Goal: Task Accomplishment & Management: Use online tool/utility

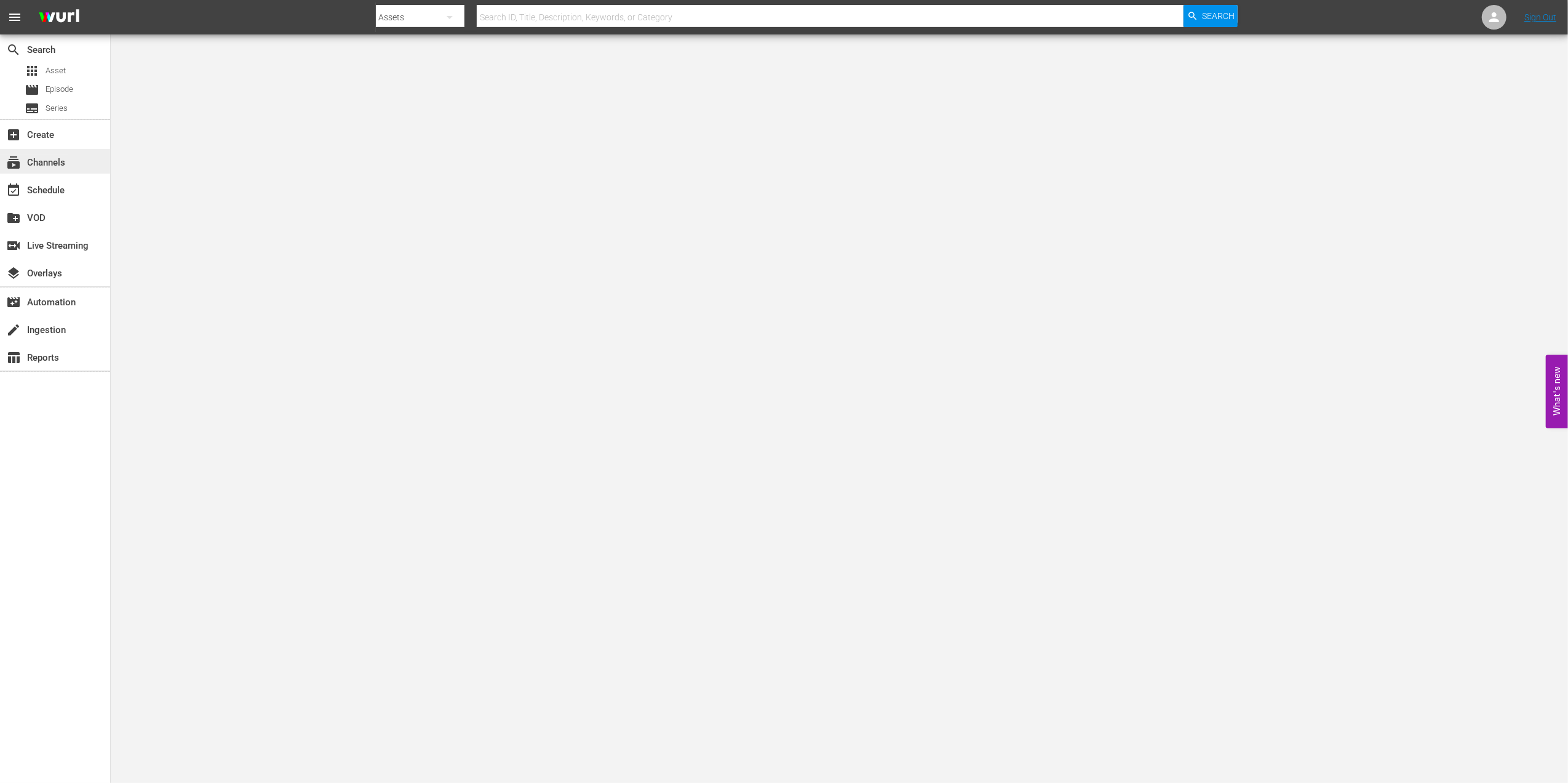
click at [42, 158] on div "subscriptions Channels" at bounding box center [34, 160] width 69 height 11
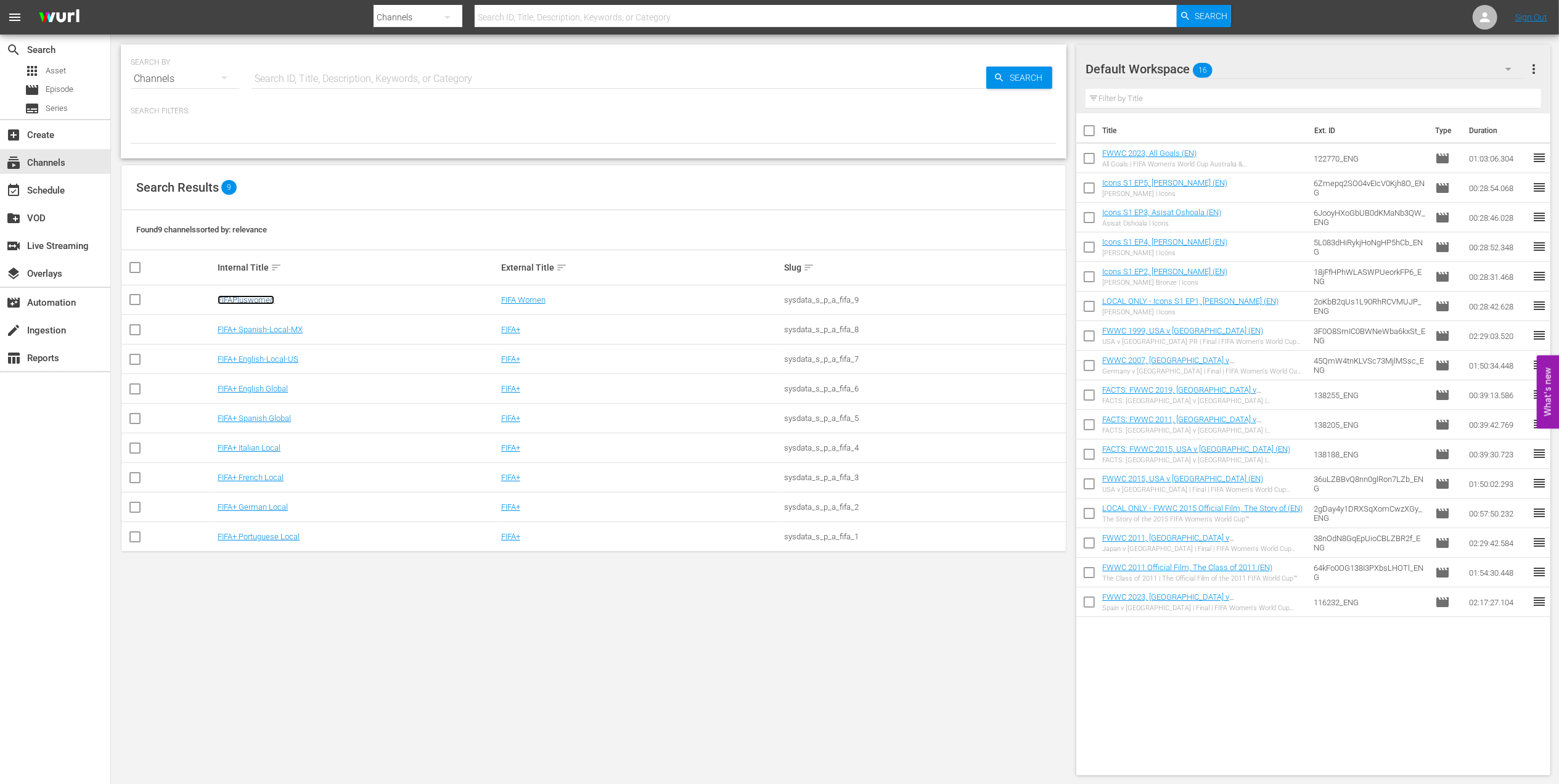
click at [262, 300] on link "FIFAPluswomen" at bounding box center [246, 300] width 57 height 9
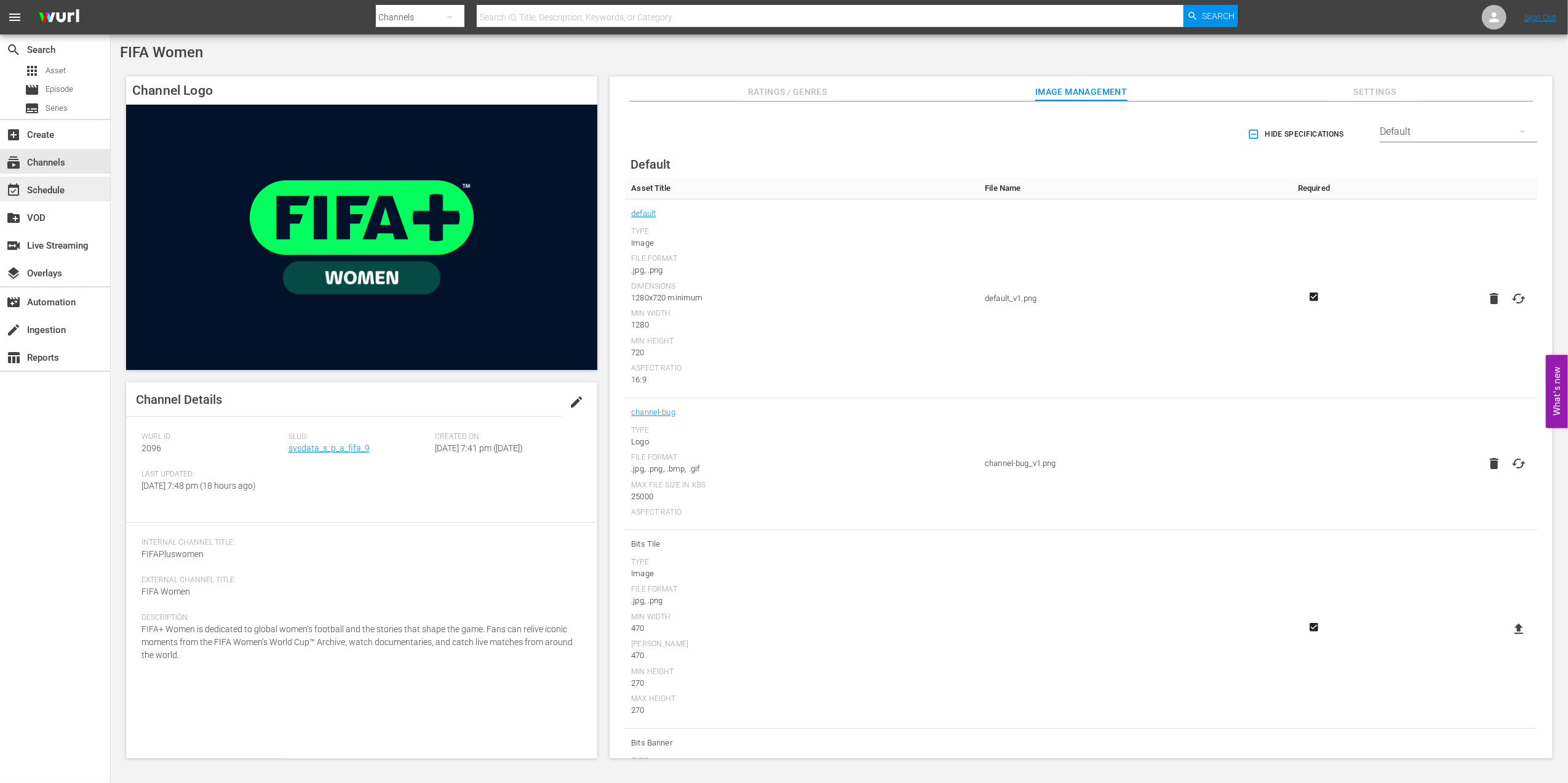
click at [74, 187] on div "event_available Schedule" at bounding box center [55, 189] width 110 height 25
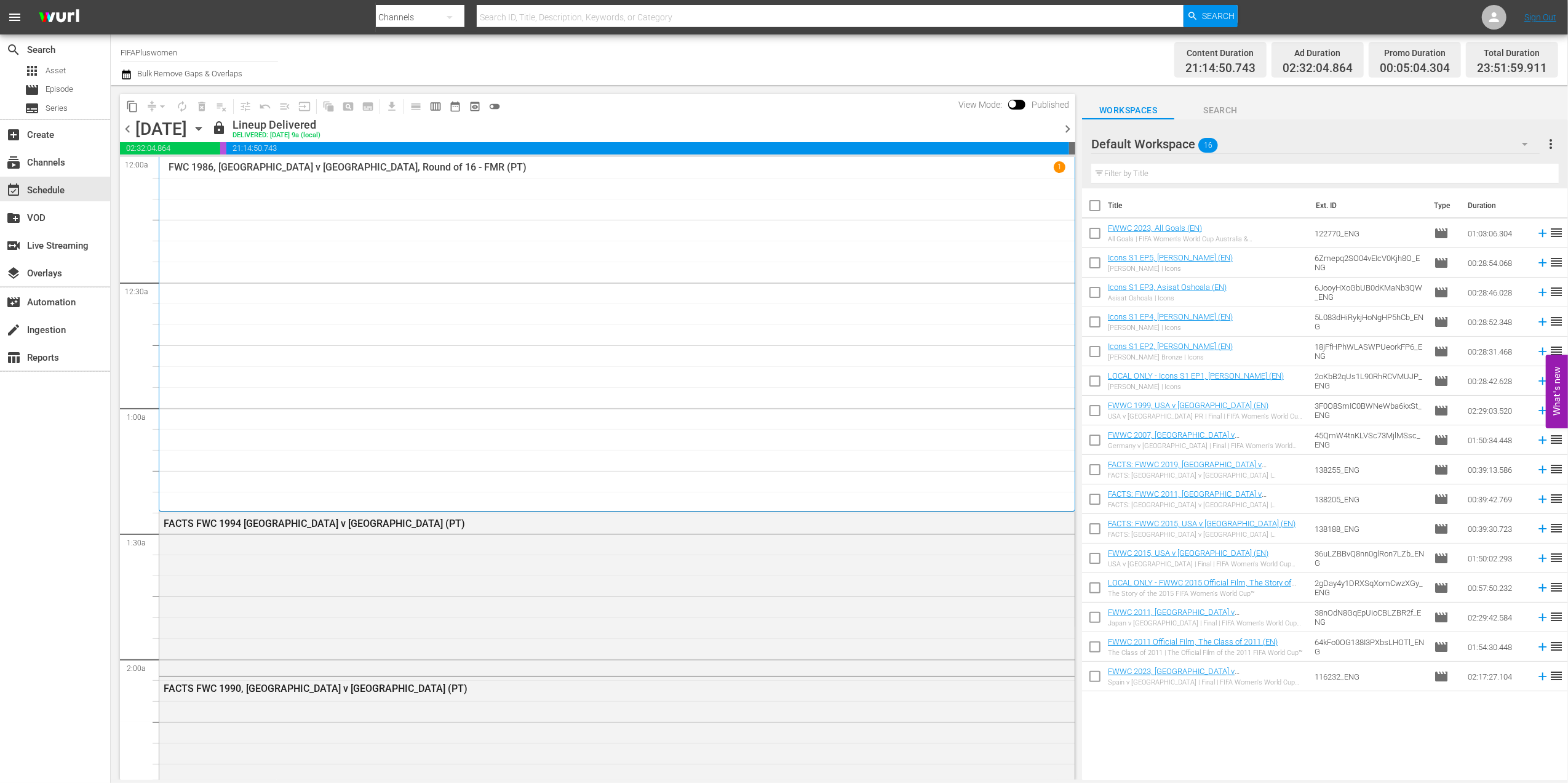
click at [1063, 123] on span "chevron_right" at bounding box center [1067, 129] width 15 height 15
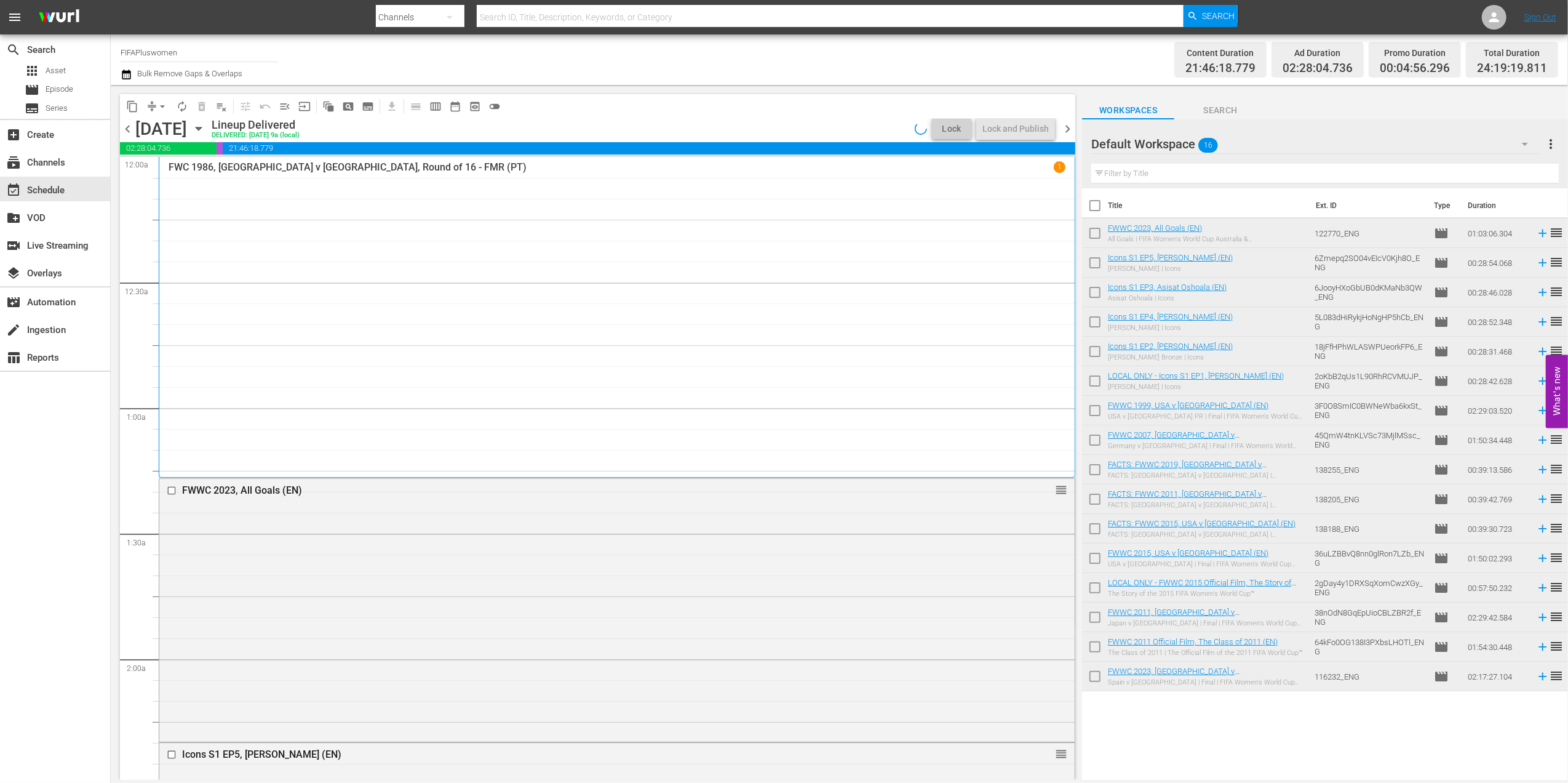
click at [1065, 123] on span "chevron_right" at bounding box center [1067, 129] width 15 height 15
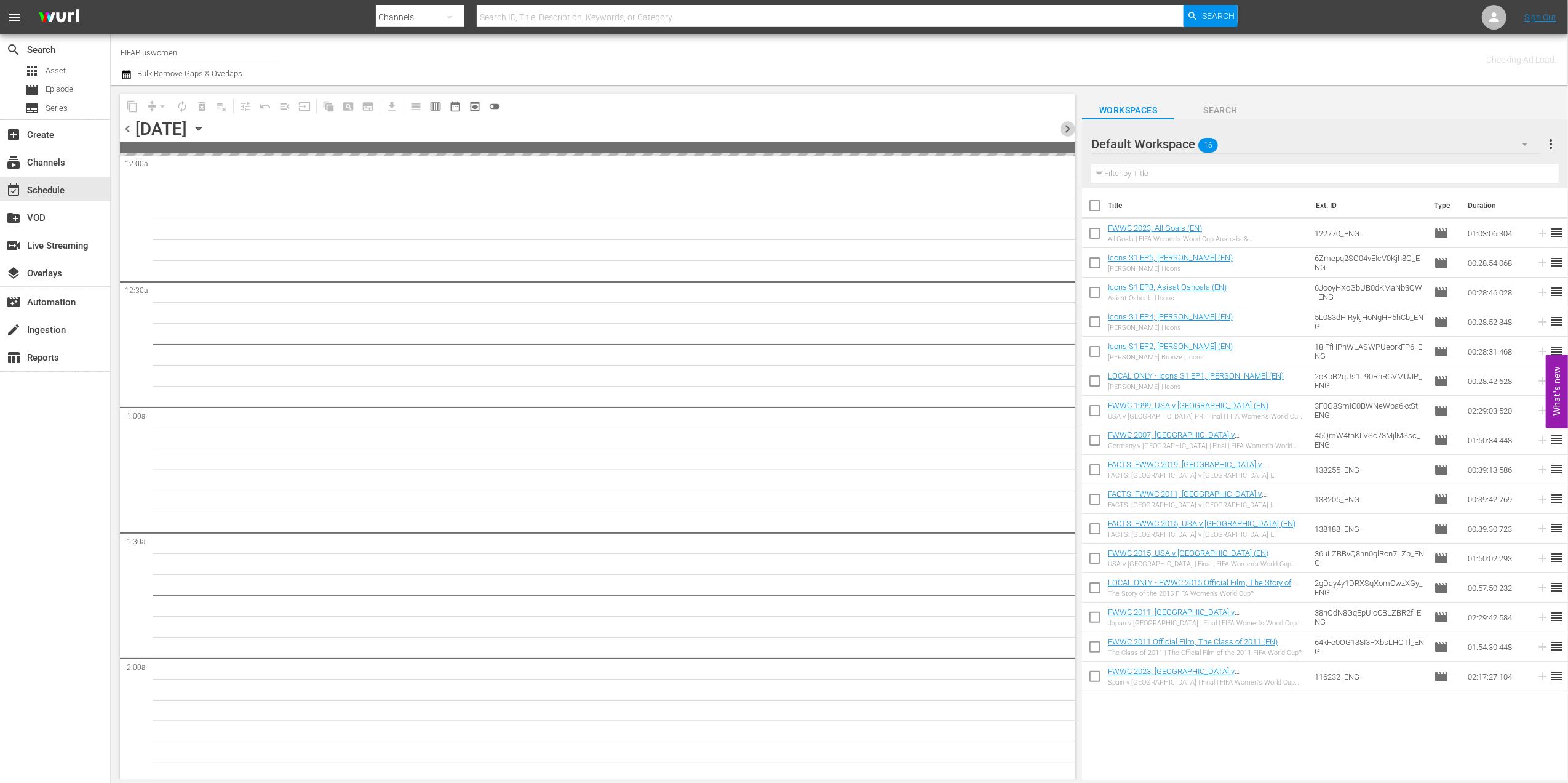
click at [1065, 123] on span "chevron_right" at bounding box center [1067, 129] width 15 height 15
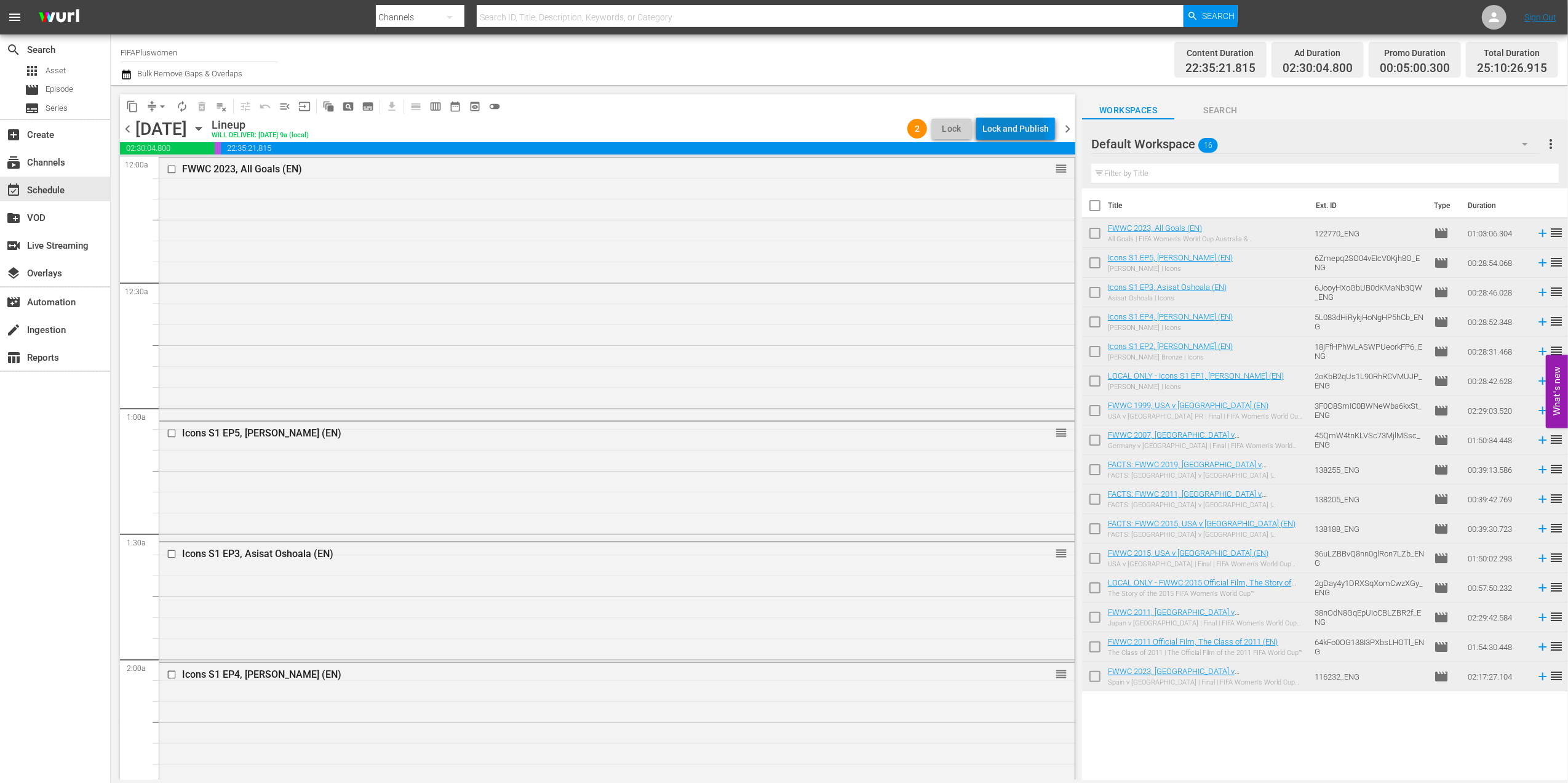
click at [1012, 133] on div "Lock and Publish" at bounding box center [1015, 129] width 66 height 22
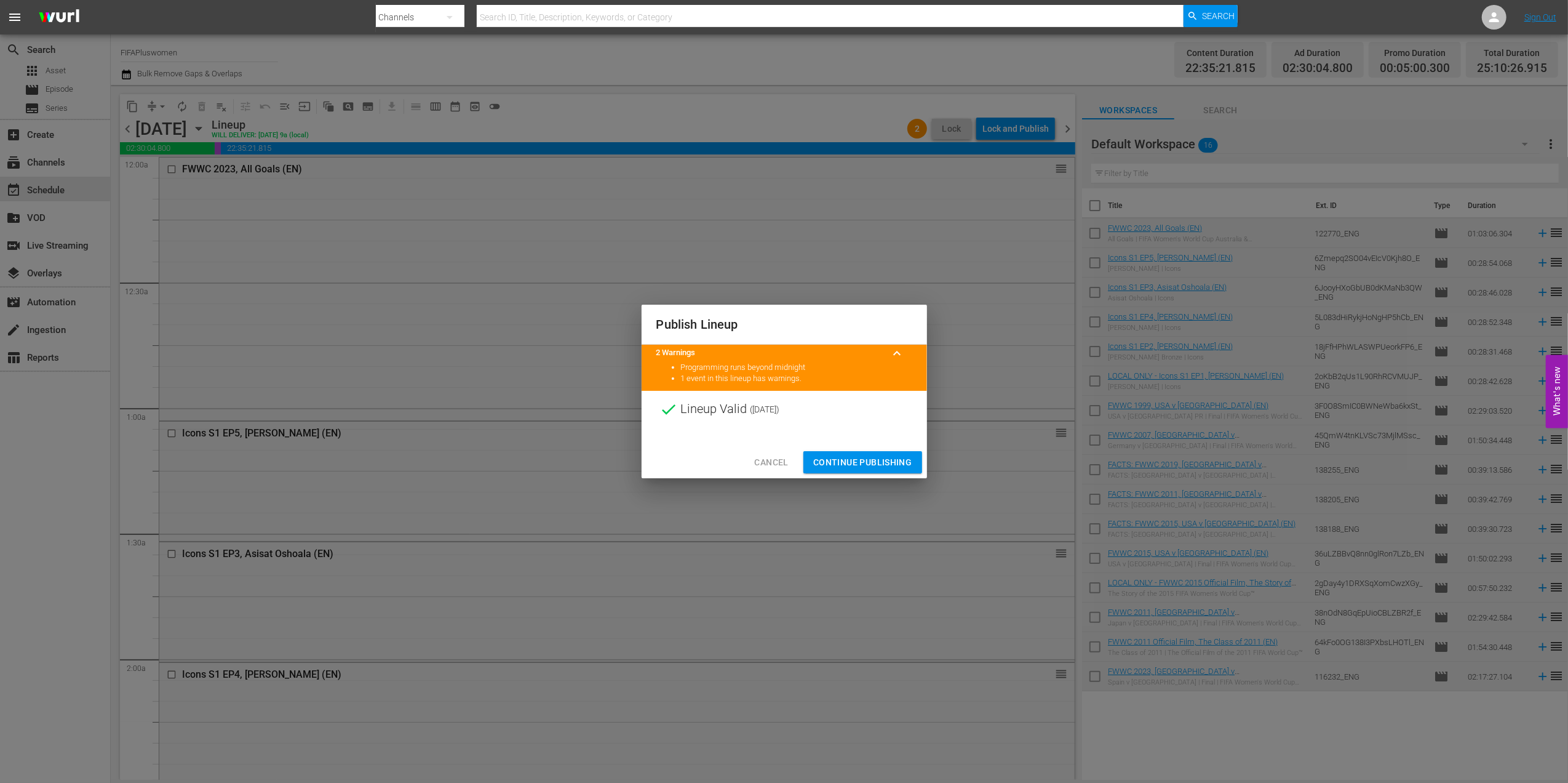
click at [884, 457] on span "Continue Publishing" at bounding box center [863, 462] width 99 height 15
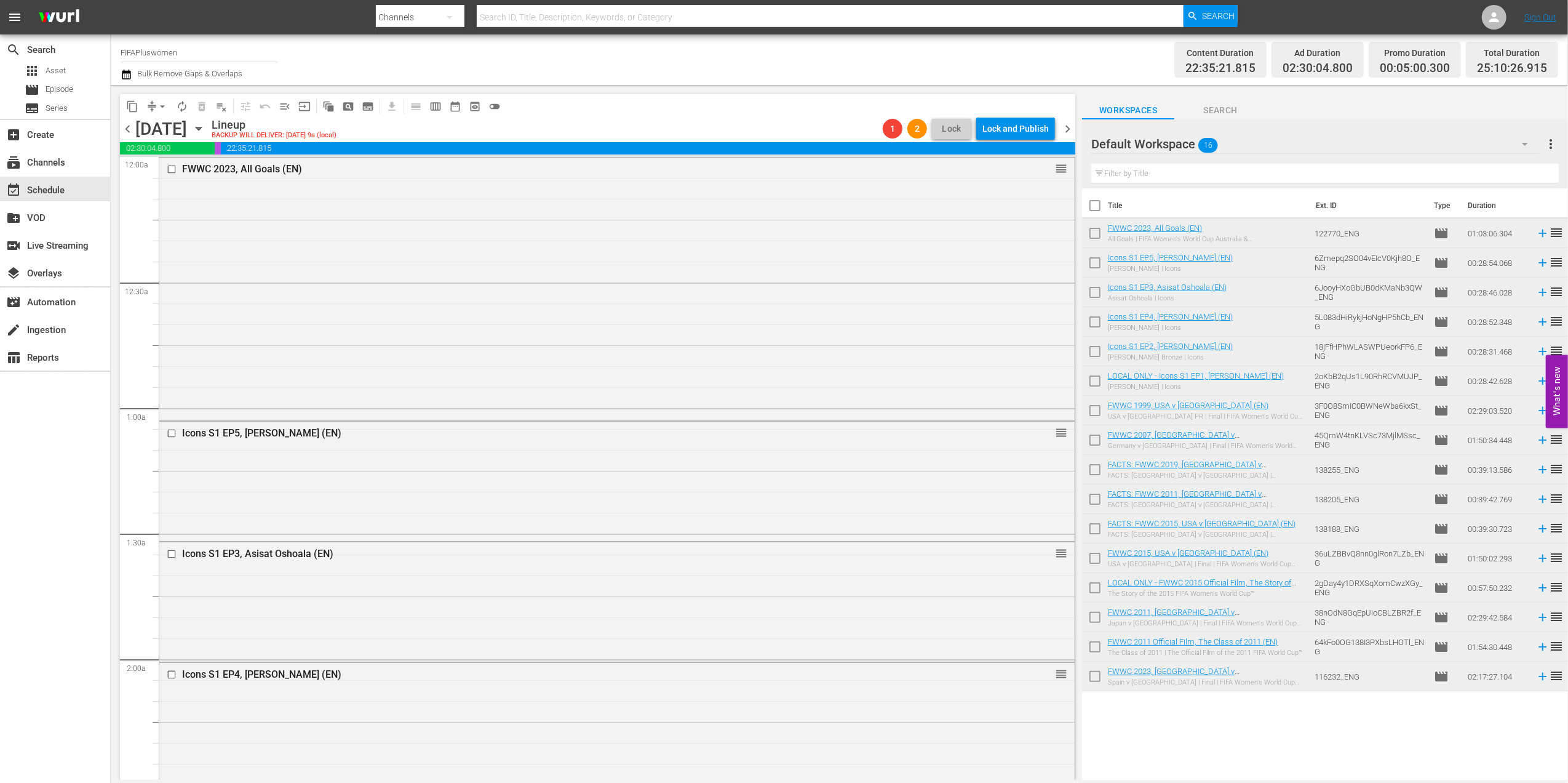
click at [1092, 62] on div "Content Duration 22:35:21.815 Ad Duration 02:30:04.800 Promo Duration 00:05:00.…" at bounding box center [1231, 60] width 653 height 45
click at [1071, 133] on span "chevron_right" at bounding box center [1067, 129] width 15 height 15
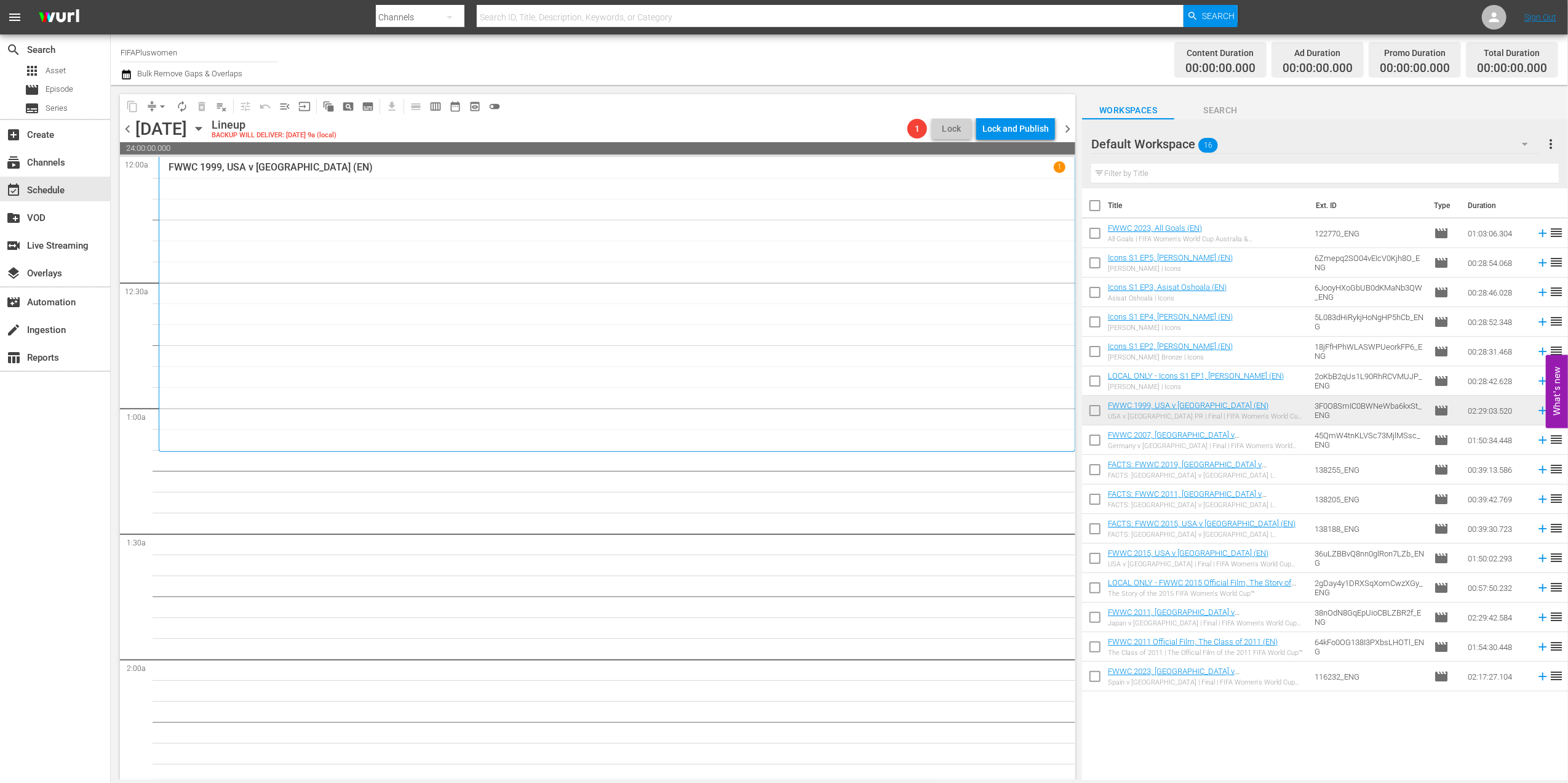
click at [817, 419] on div "FWWC 1999, USA v China (EN) 1" at bounding box center [617, 304] width 897 height 286
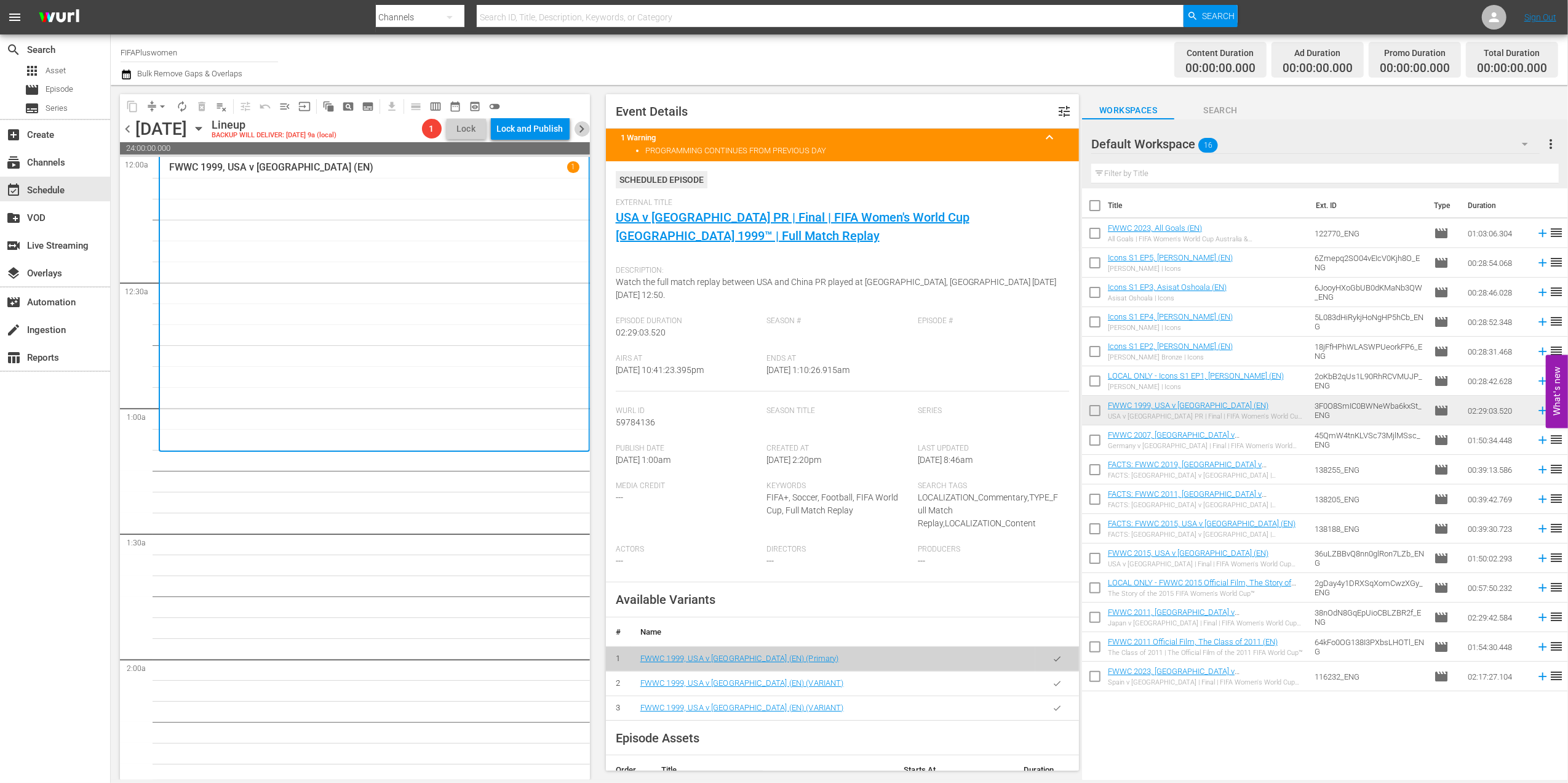
click at [576, 126] on span "chevron_right" at bounding box center [582, 129] width 15 height 15
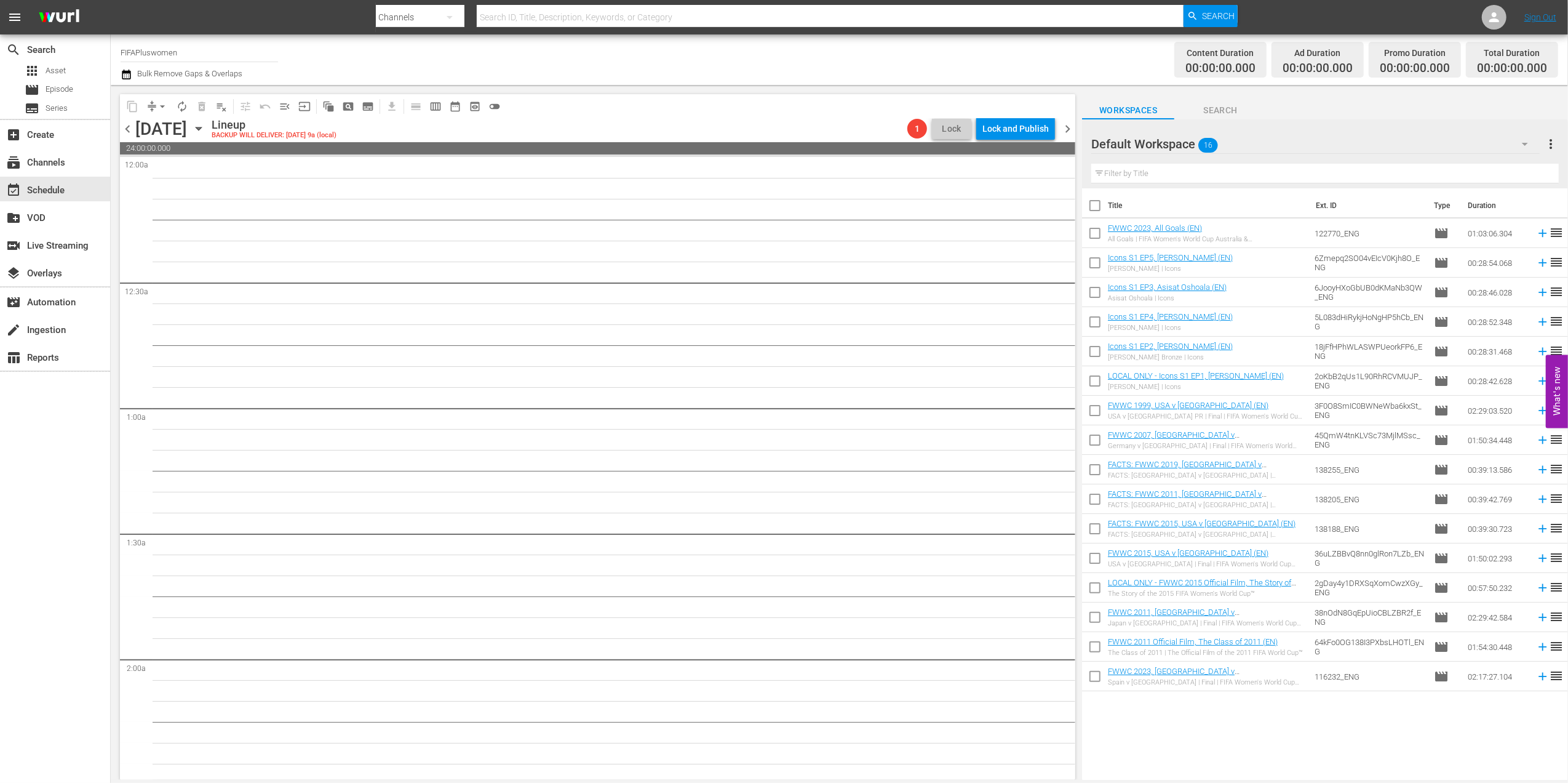
click at [125, 125] on span "chevron_left" at bounding box center [127, 129] width 15 height 15
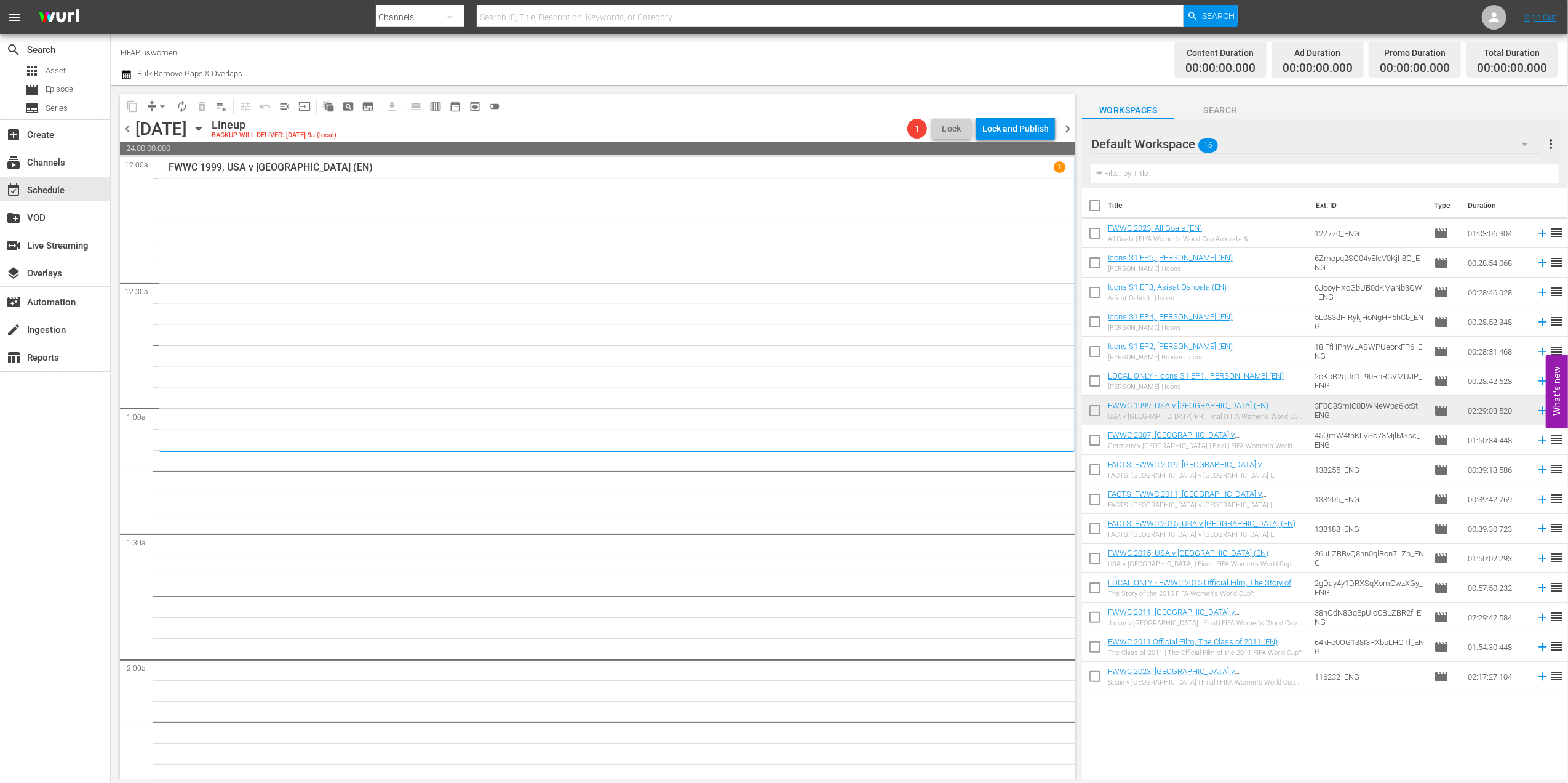
click at [124, 129] on span "chevron_left" at bounding box center [127, 129] width 15 height 15
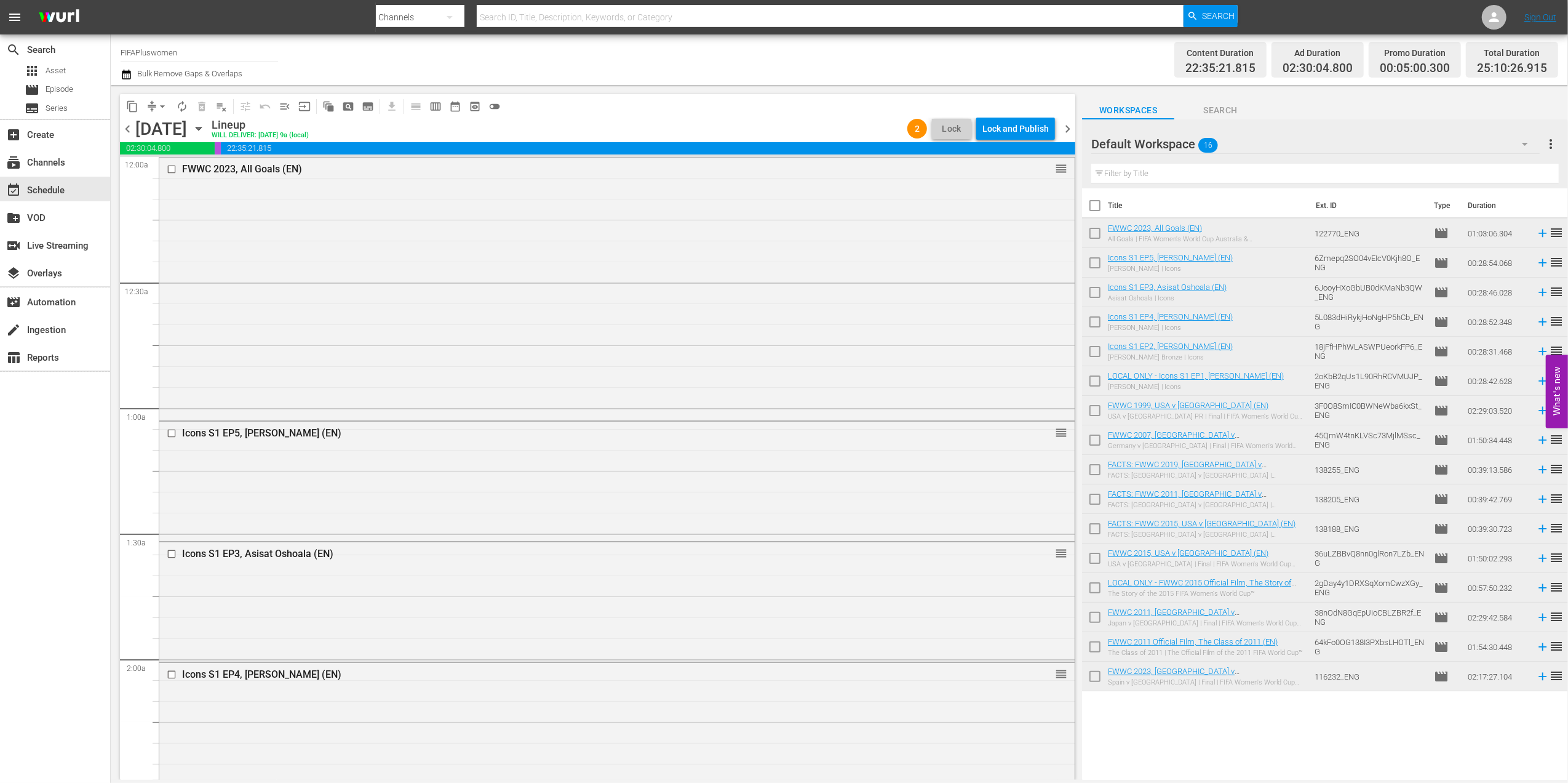
click at [1067, 129] on span "chevron_right" at bounding box center [1067, 129] width 15 height 15
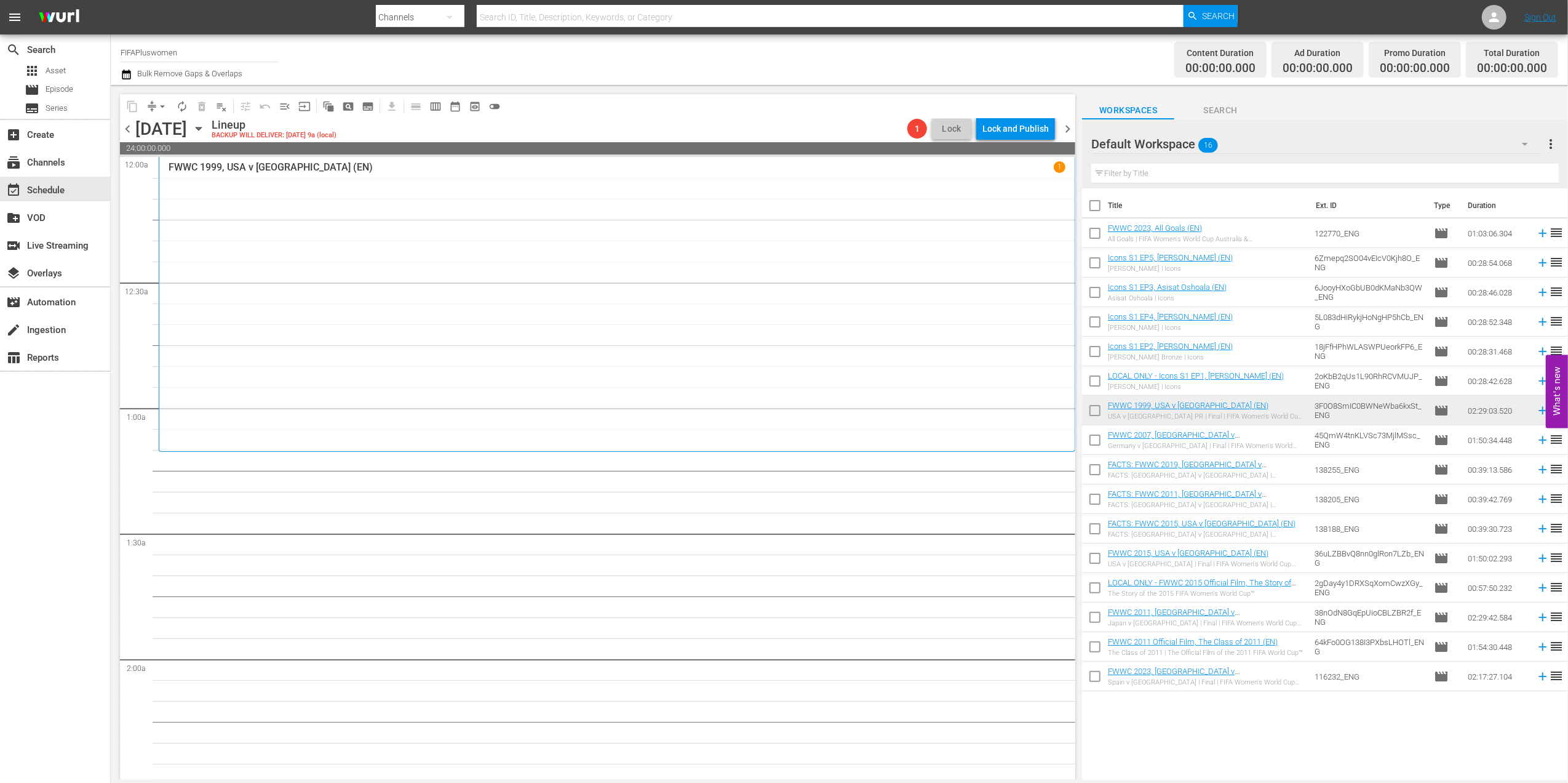
click at [1105, 203] on input "checkbox" at bounding box center [1094, 207] width 26 height 26
checkbox input "true"
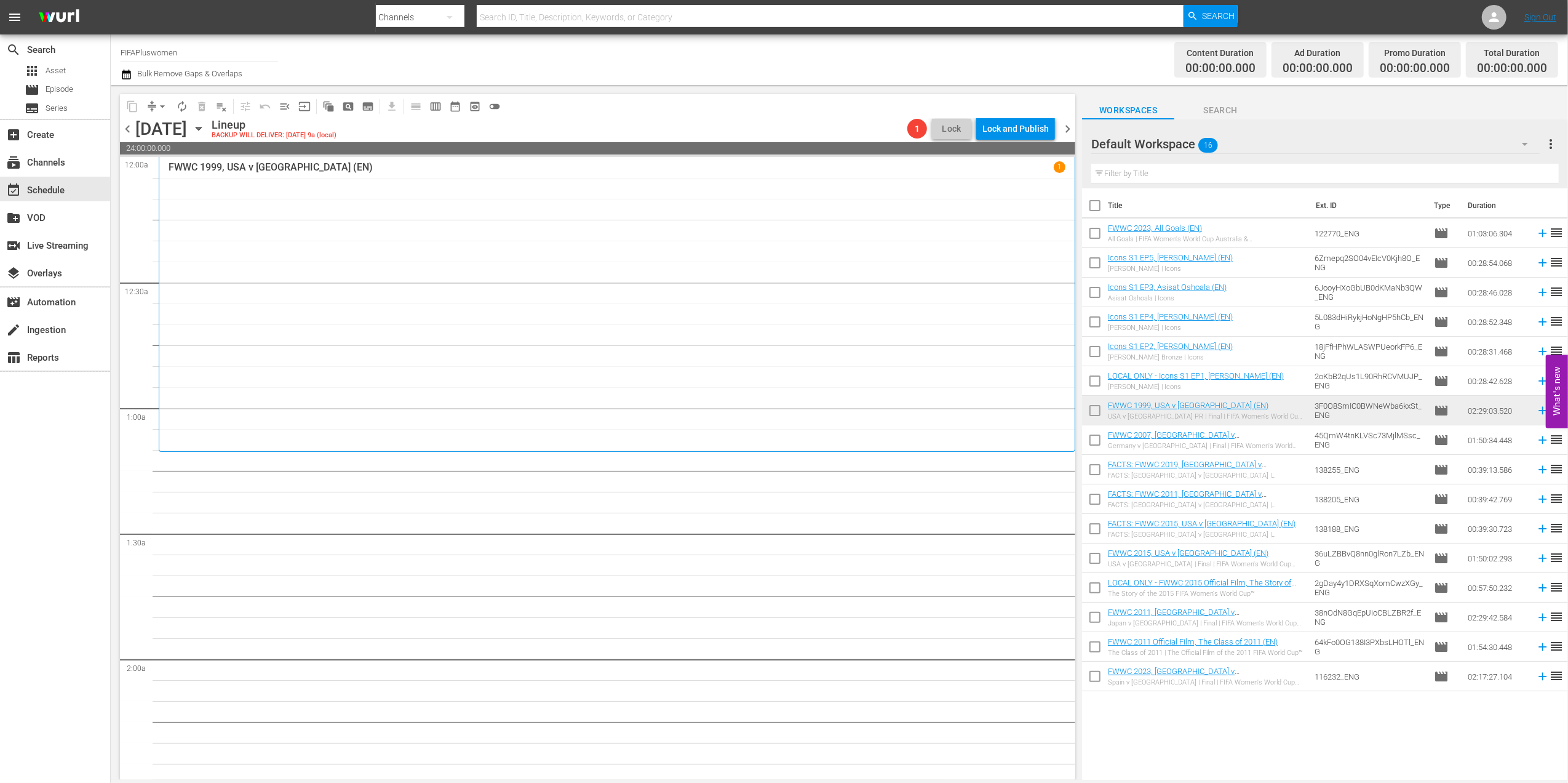
checkbox input "true"
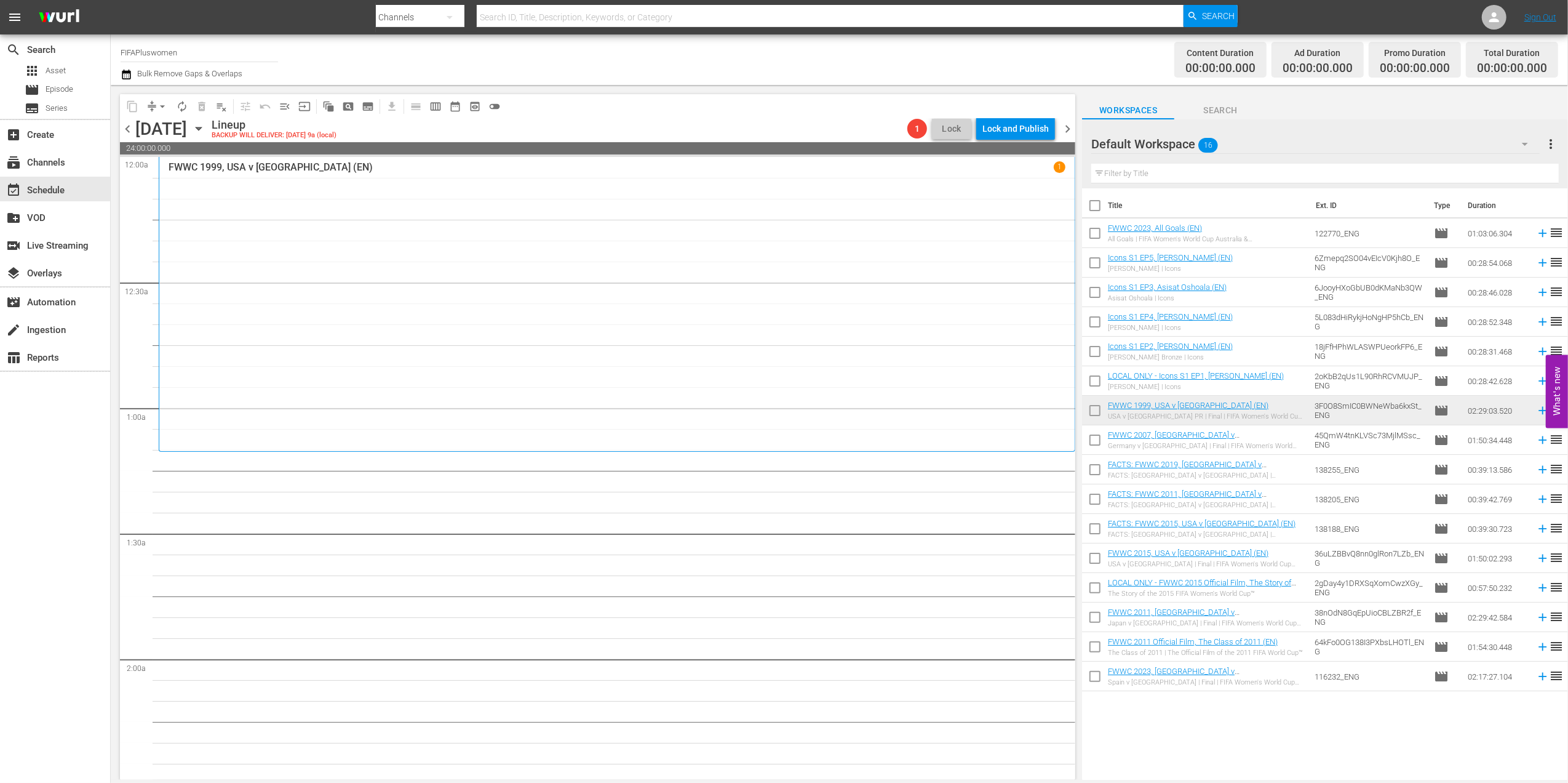
checkbox input "true"
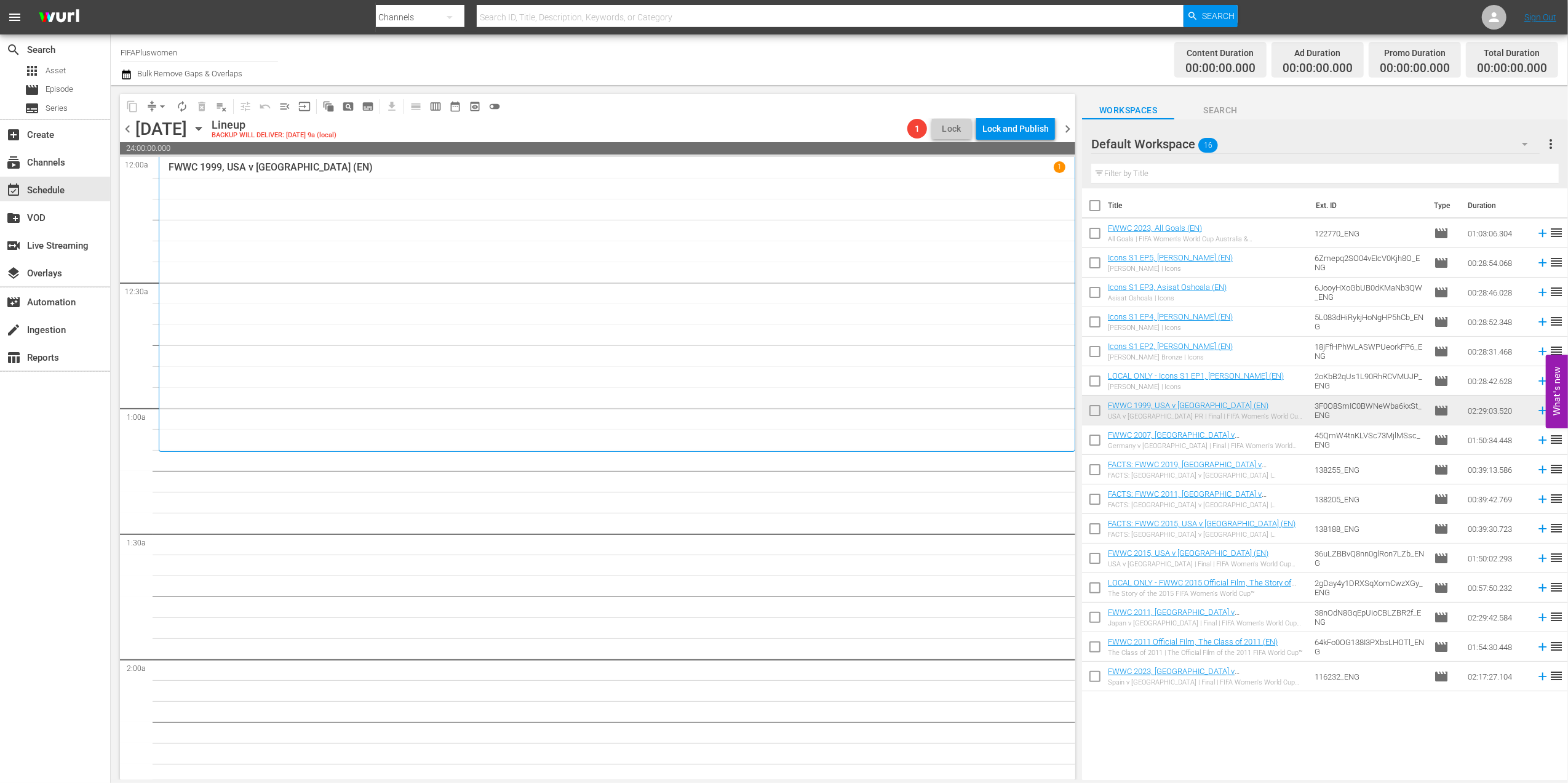
checkbox input "true"
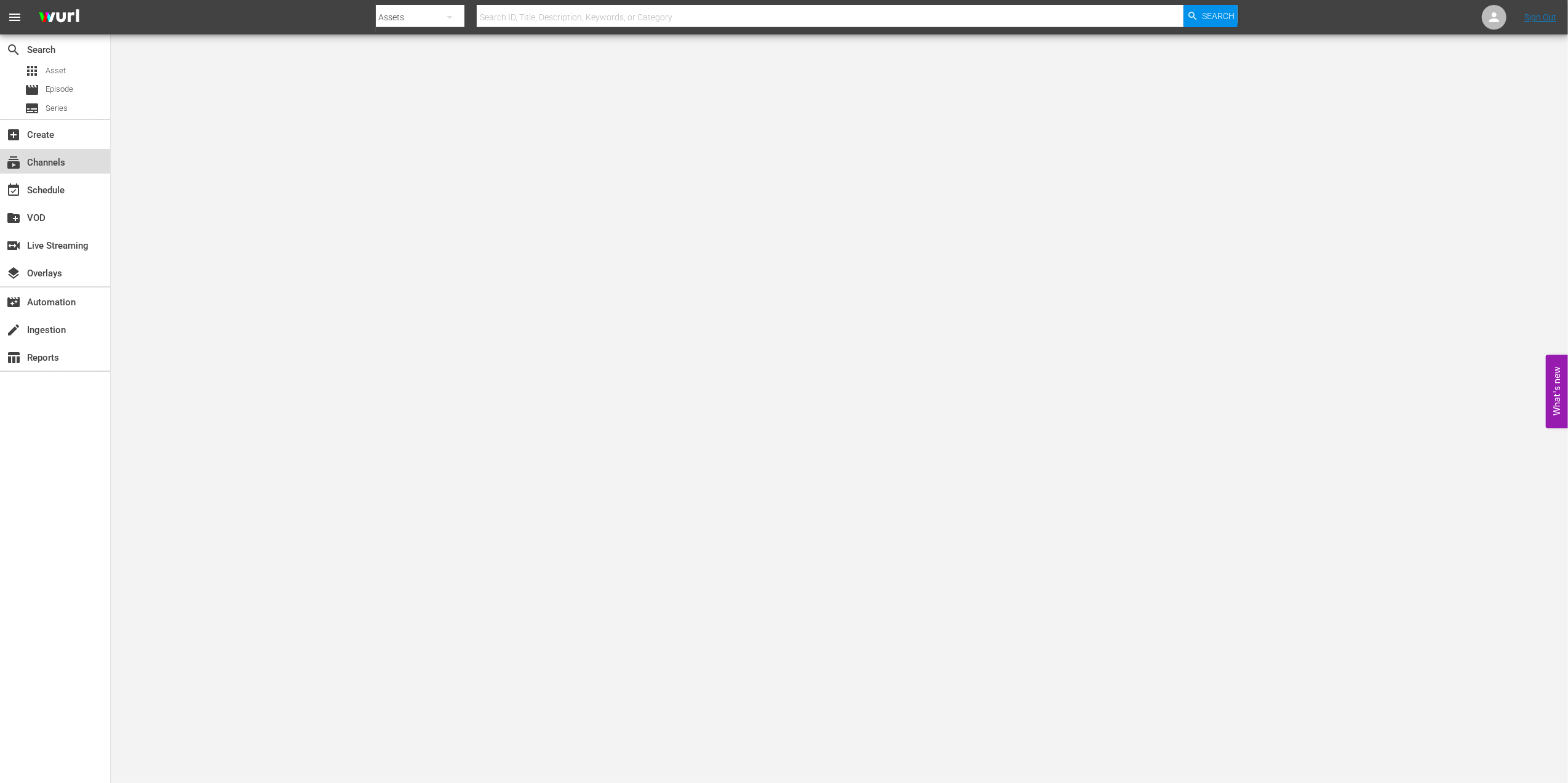
click at [64, 159] on div "subscriptions Channels" at bounding box center [34, 160] width 69 height 11
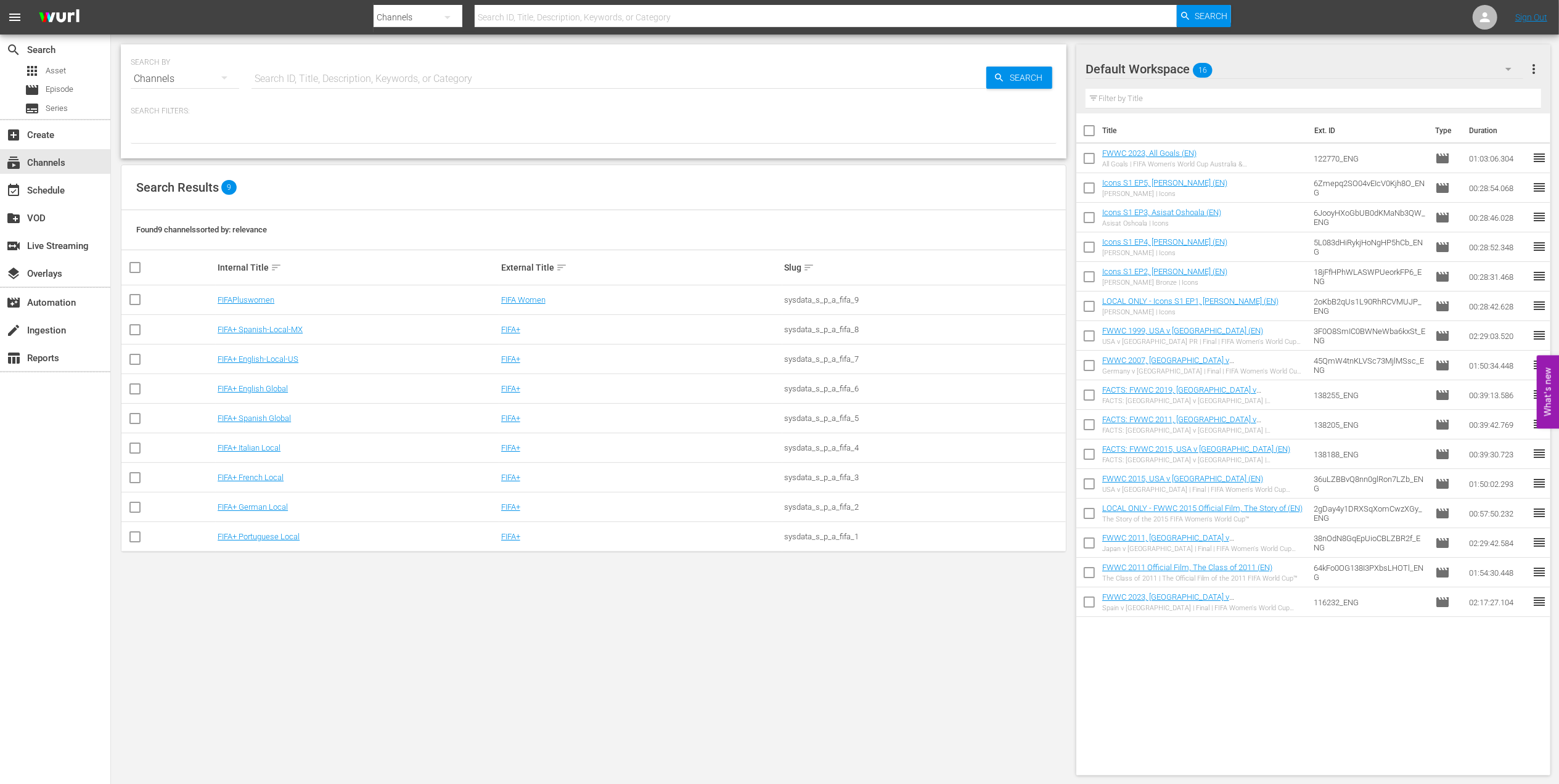
click at [248, 307] on td "FIFAPluswomen" at bounding box center [357, 300] width 283 height 30
click at [252, 303] on link "FIFAPluswomen" at bounding box center [246, 300] width 57 height 9
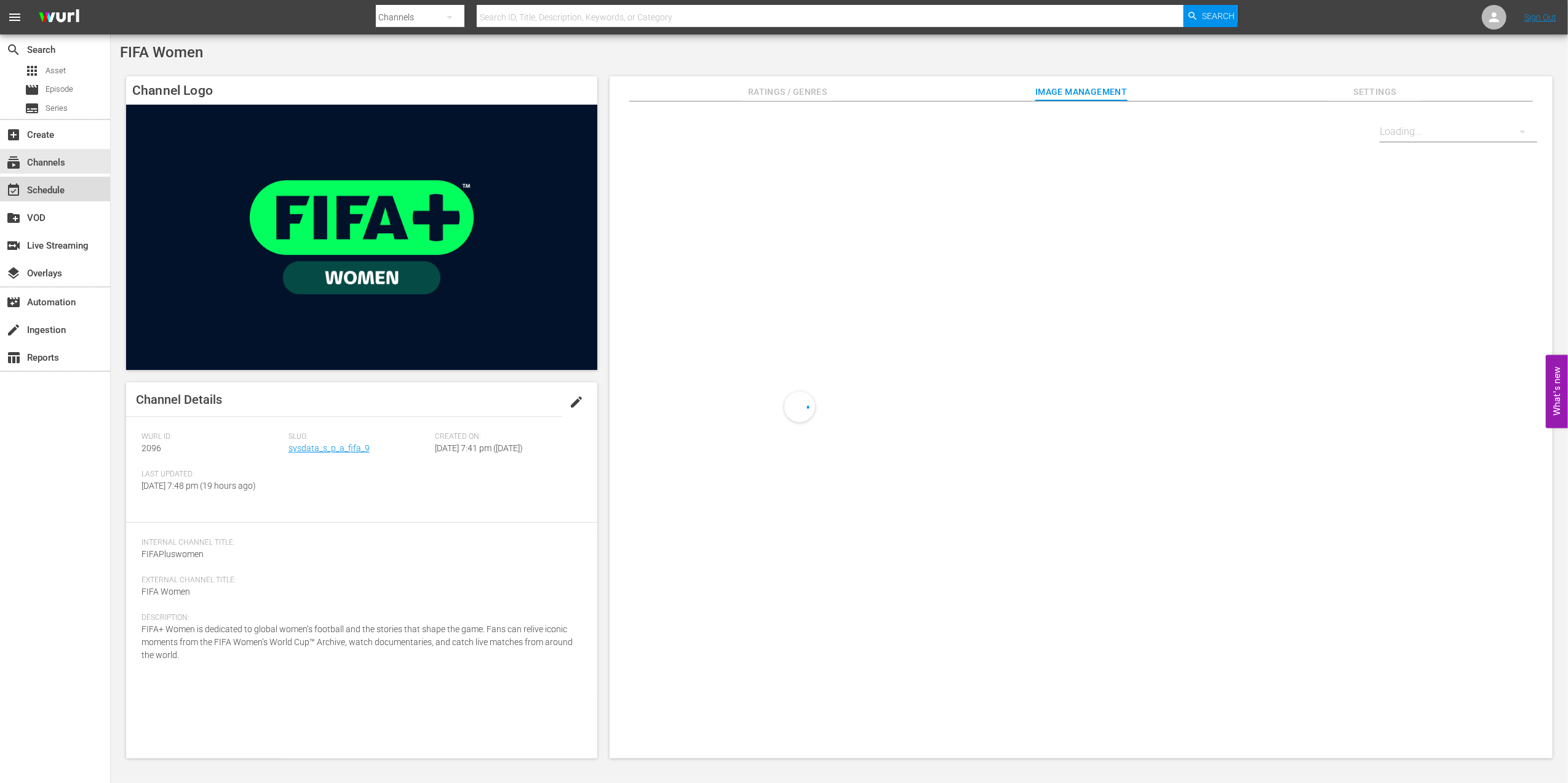
click at [65, 191] on div "event_available Schedule" at bounding box center [34, 188] width 69 height 11
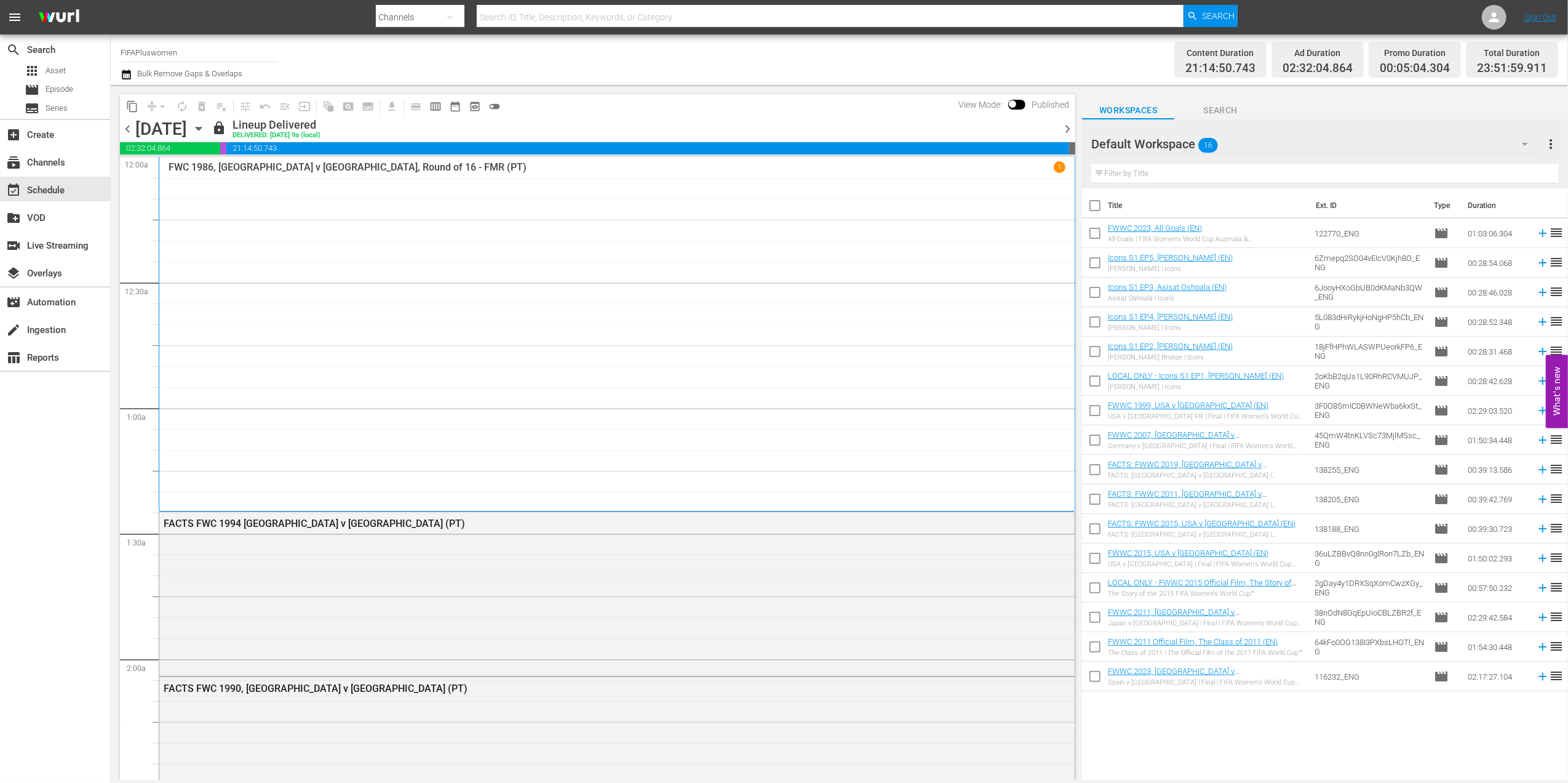
click at [1071, 123] on span "chevron_right" at bounding box center [1067, 129] width 15 height 15
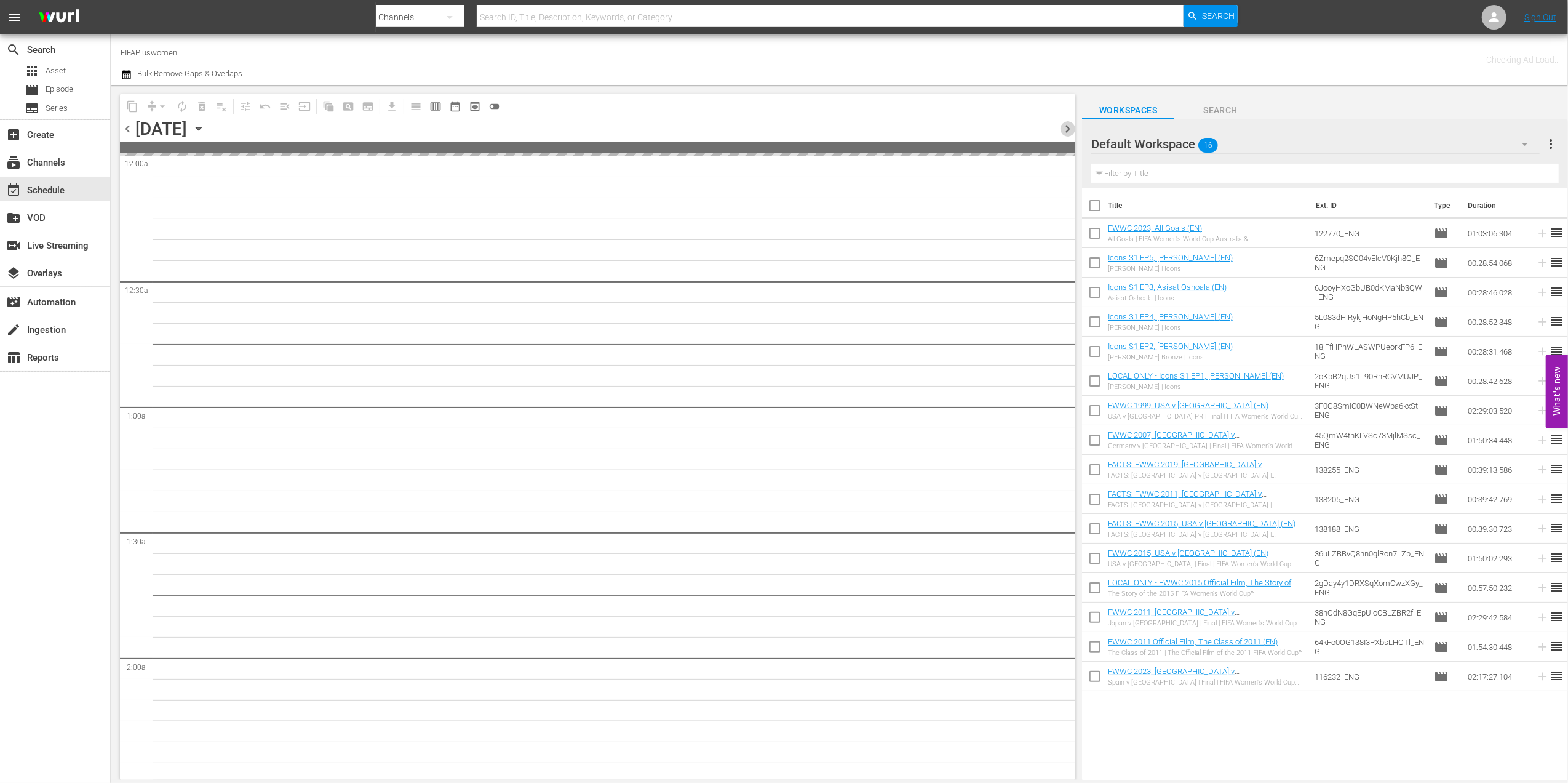
click at [1071, 123] on span "chevron_right" at bounding box center [1067, 129] width 15 height 15
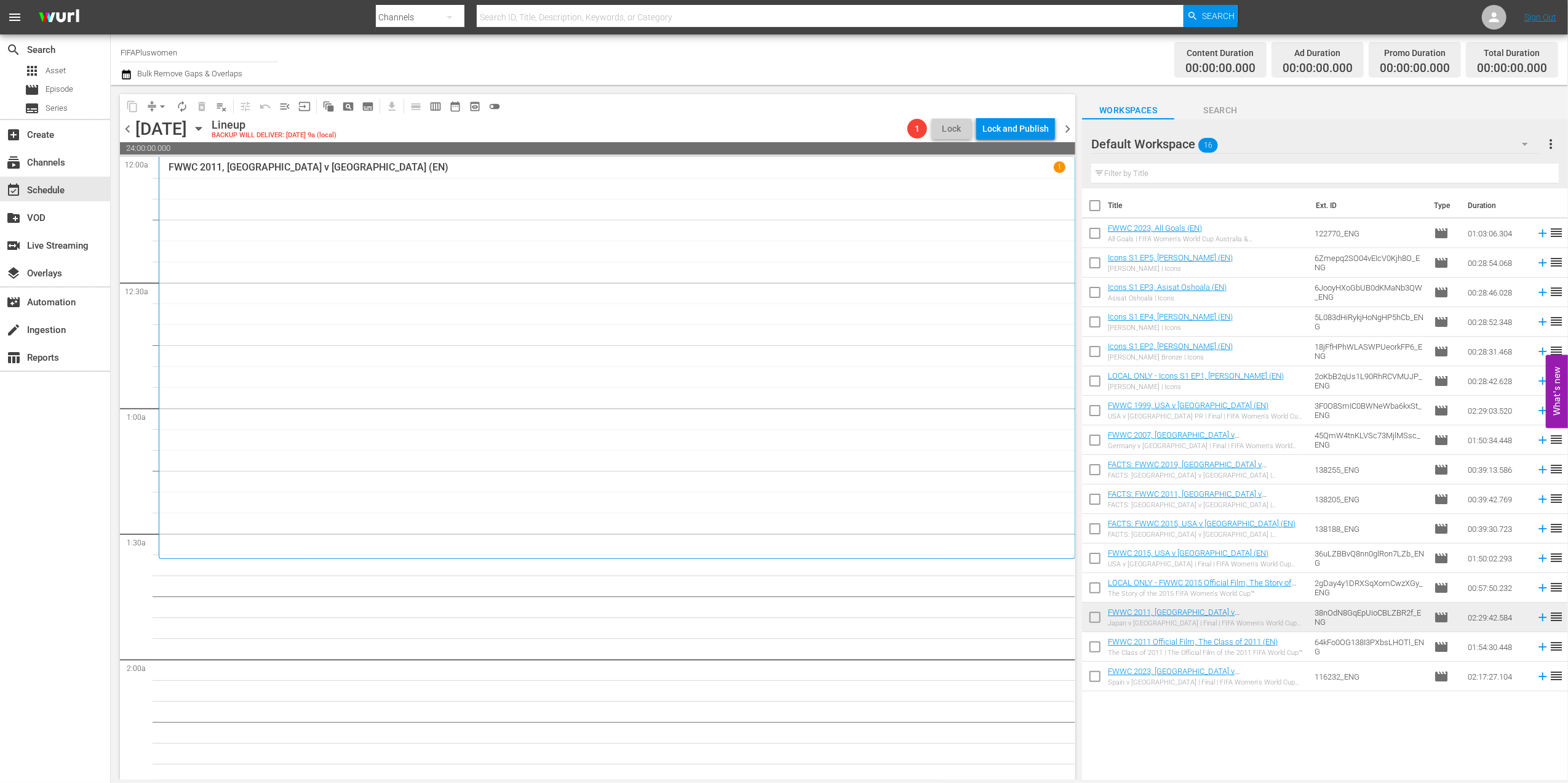
click at [1071, 123] on span "chevron_right" at bounding box center [1067, 129] width 15 height 15
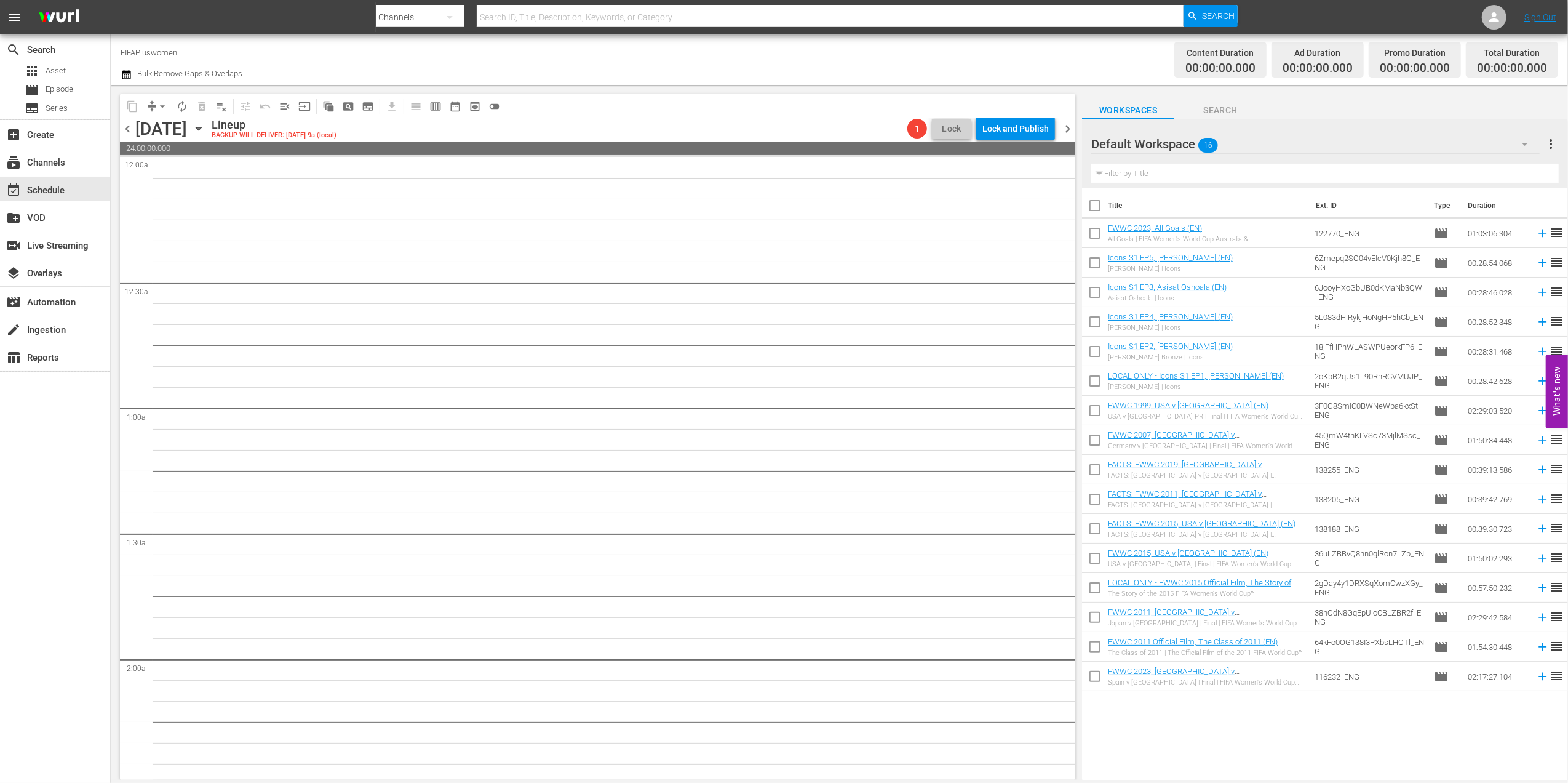
click at [1071, 123] on span "chevron_right" at bounding box center [1067, 129] width 15 height 15
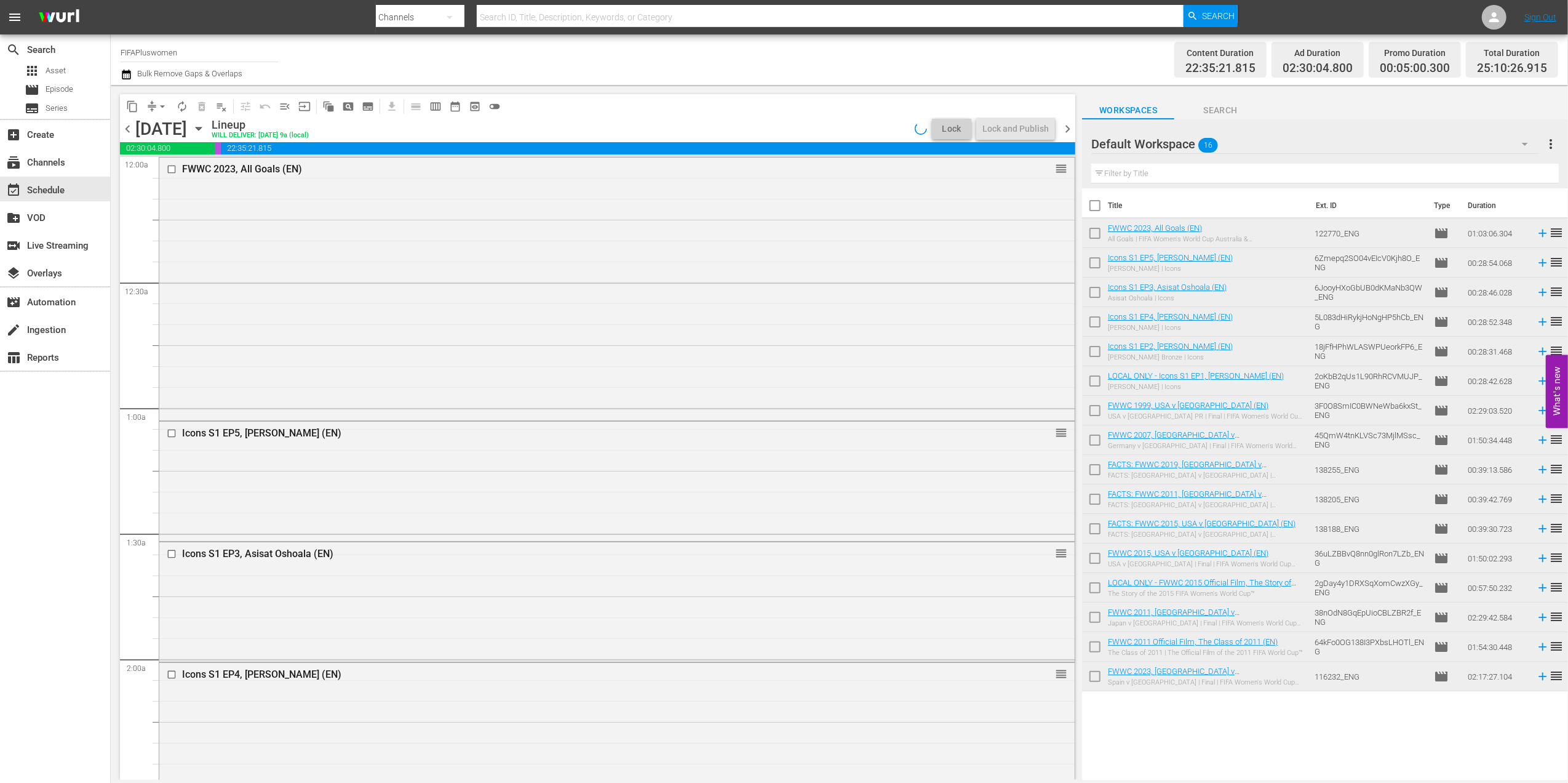
click at [1071, 127] on span "chevron_right" at bounding box center [1067, 129] width 15 height 15
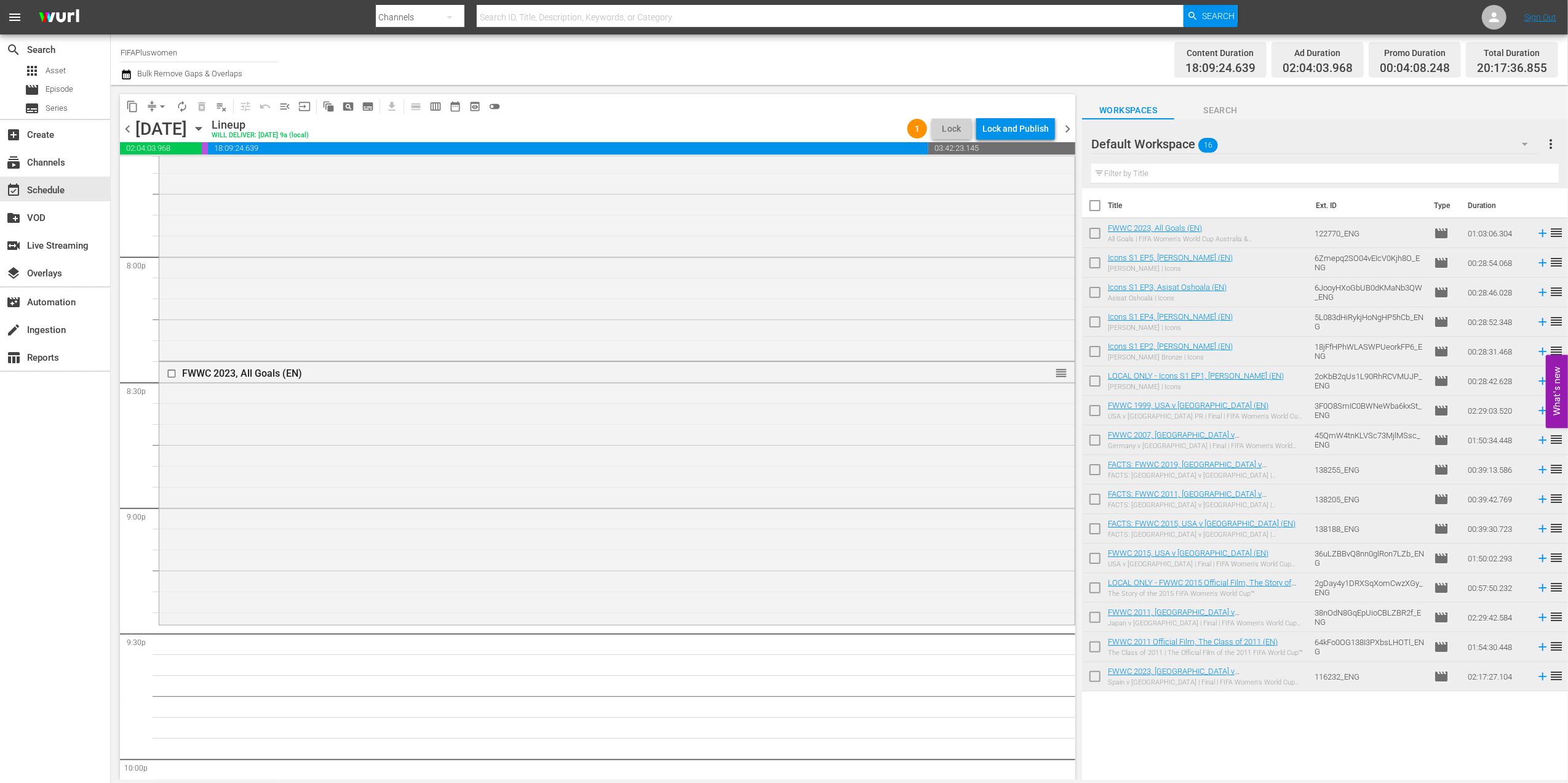
scroll to position [4951, 0]
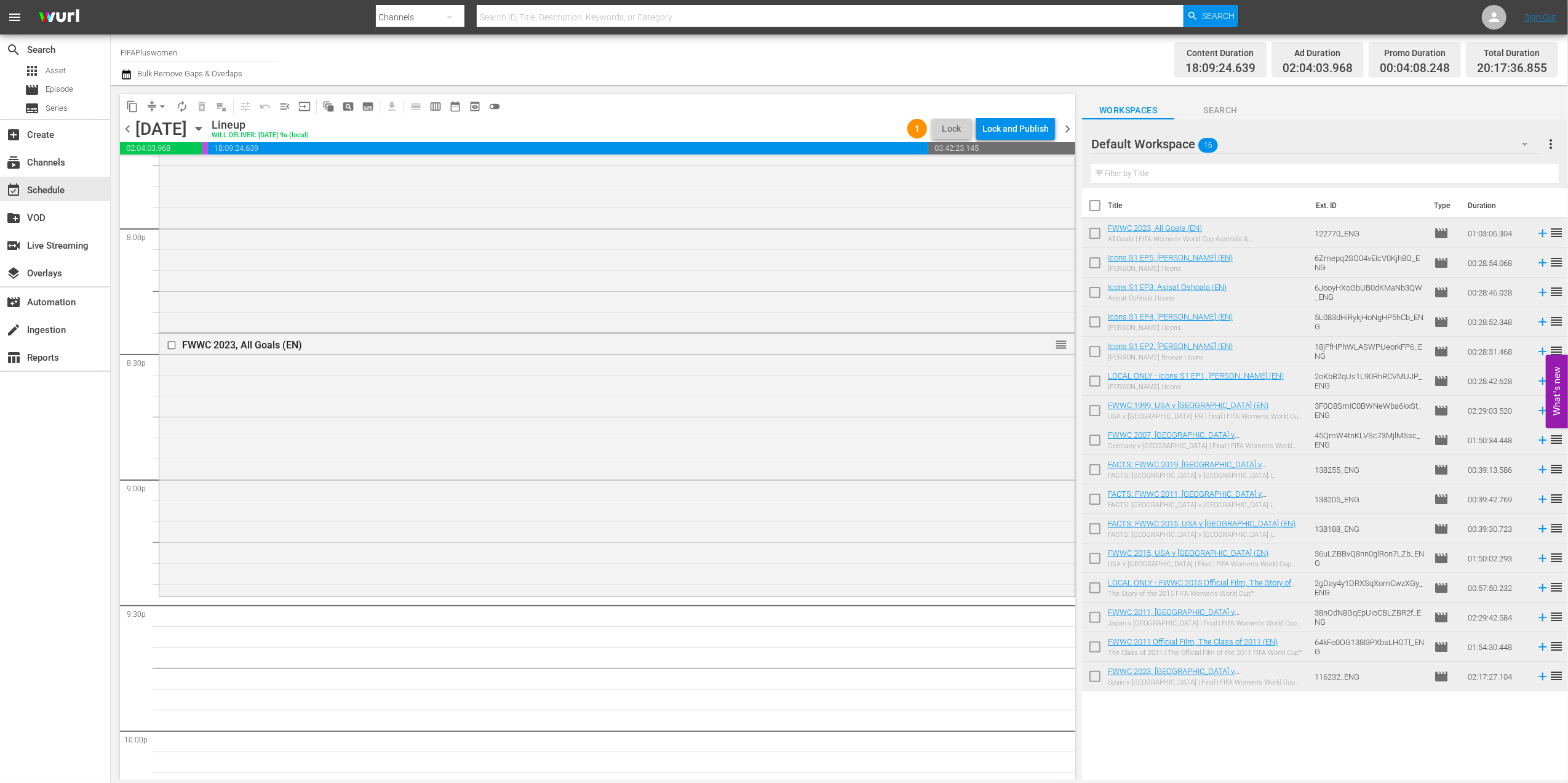
click at [1096, 207] on input "checkbox" at bounding box center [1094, 207] width 26 height 26
checkbox input "true"
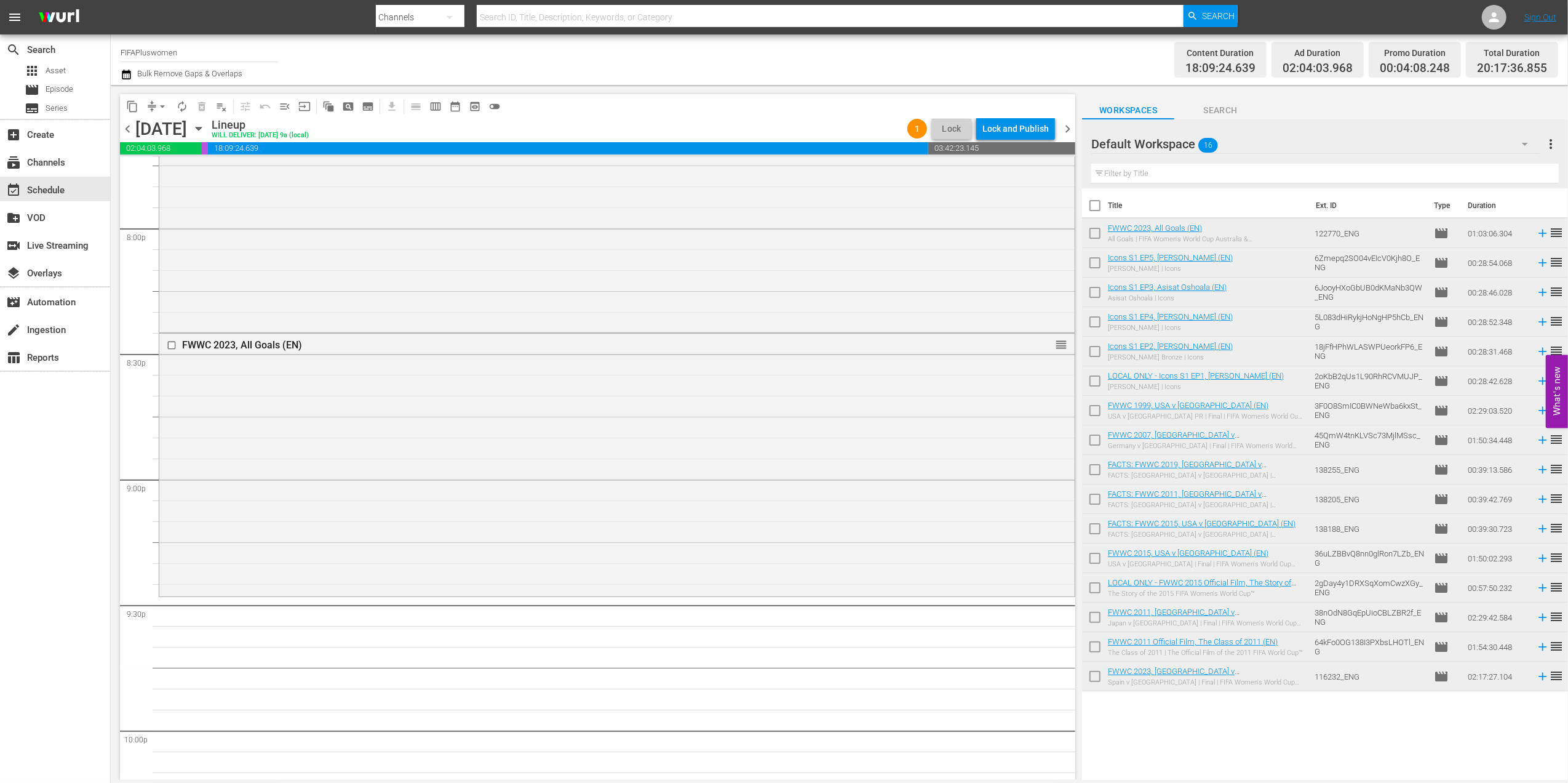
checkbox input "true"
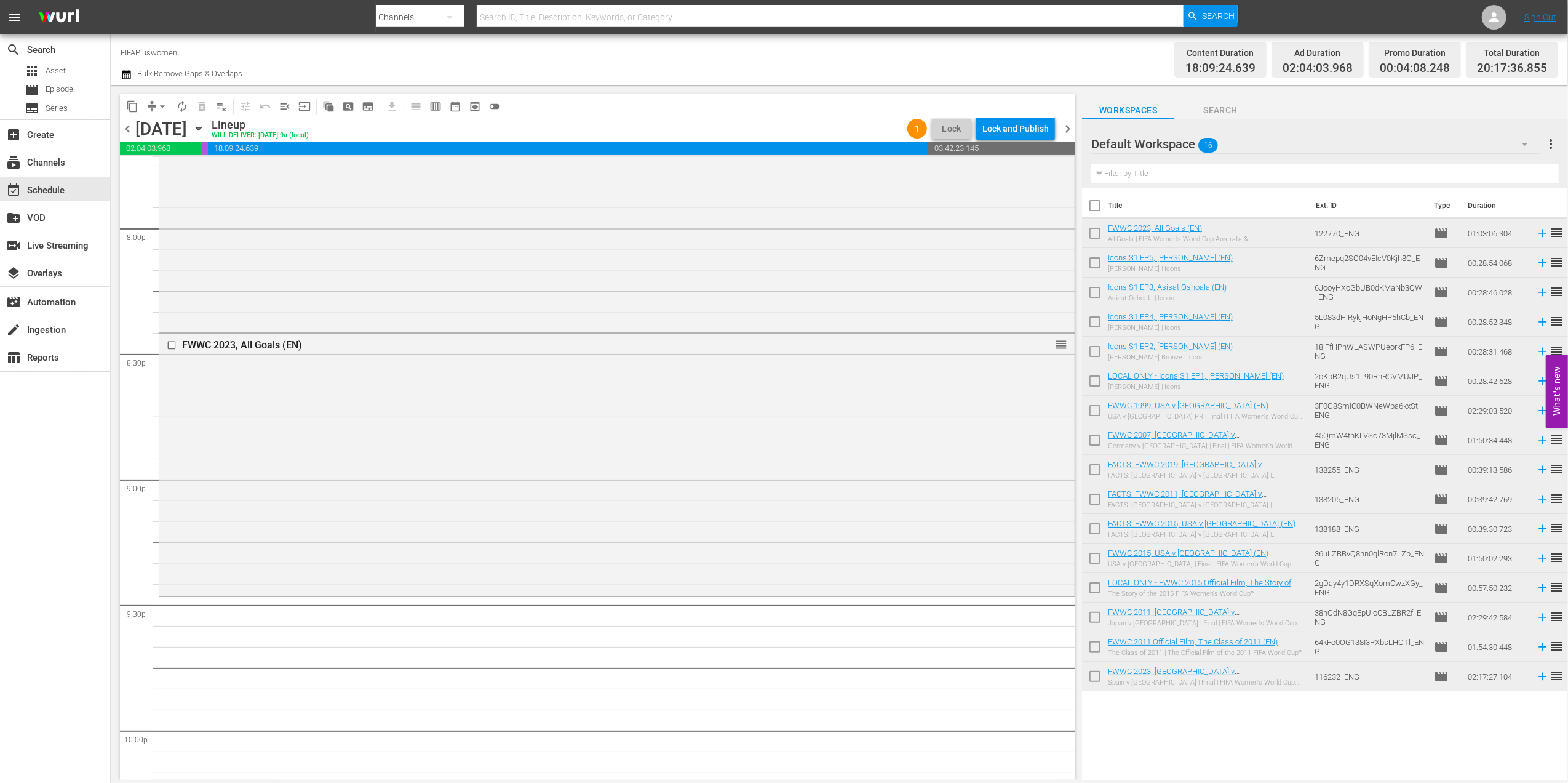
checkbox input "true"
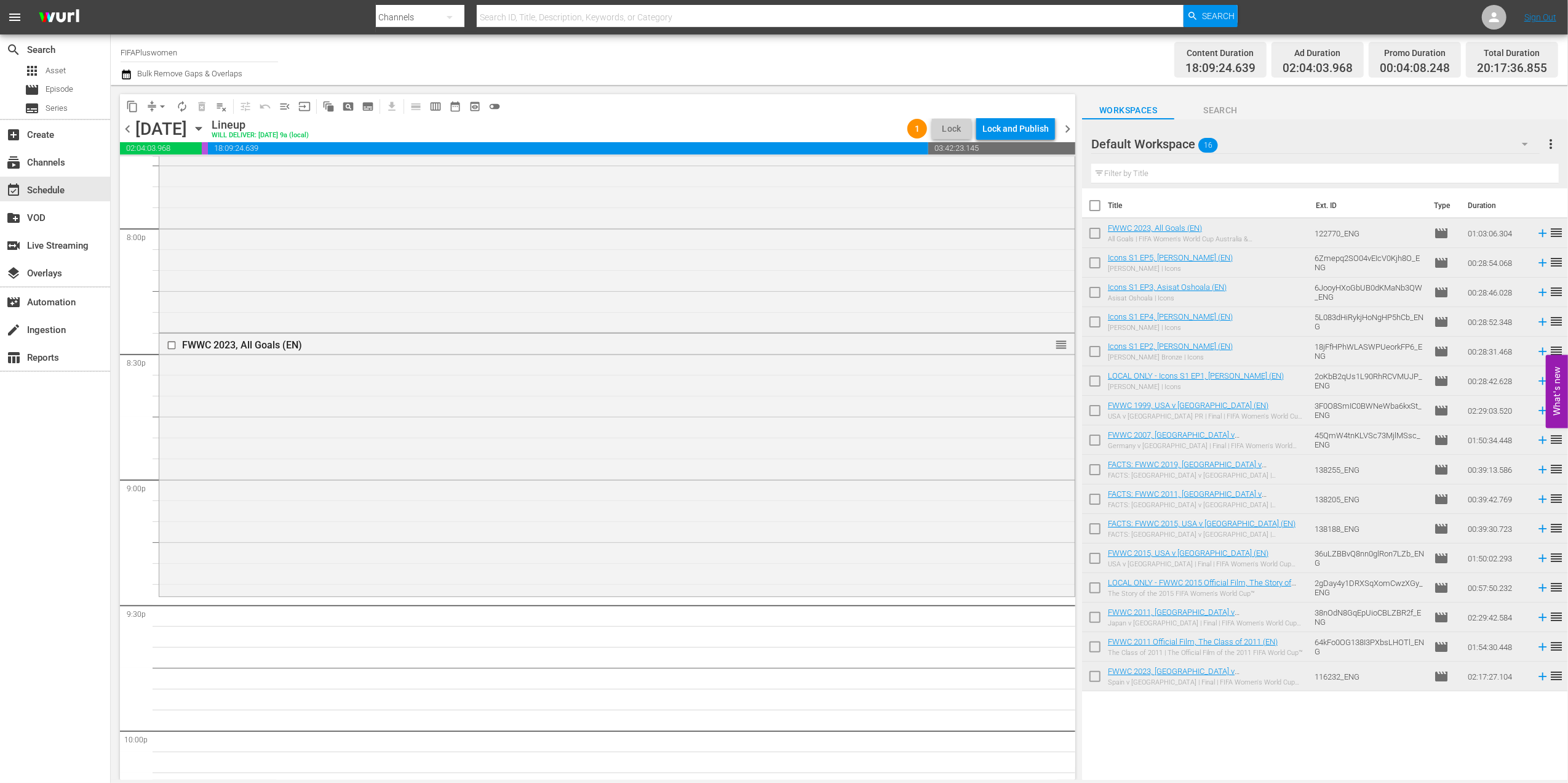
checkbox input "true"
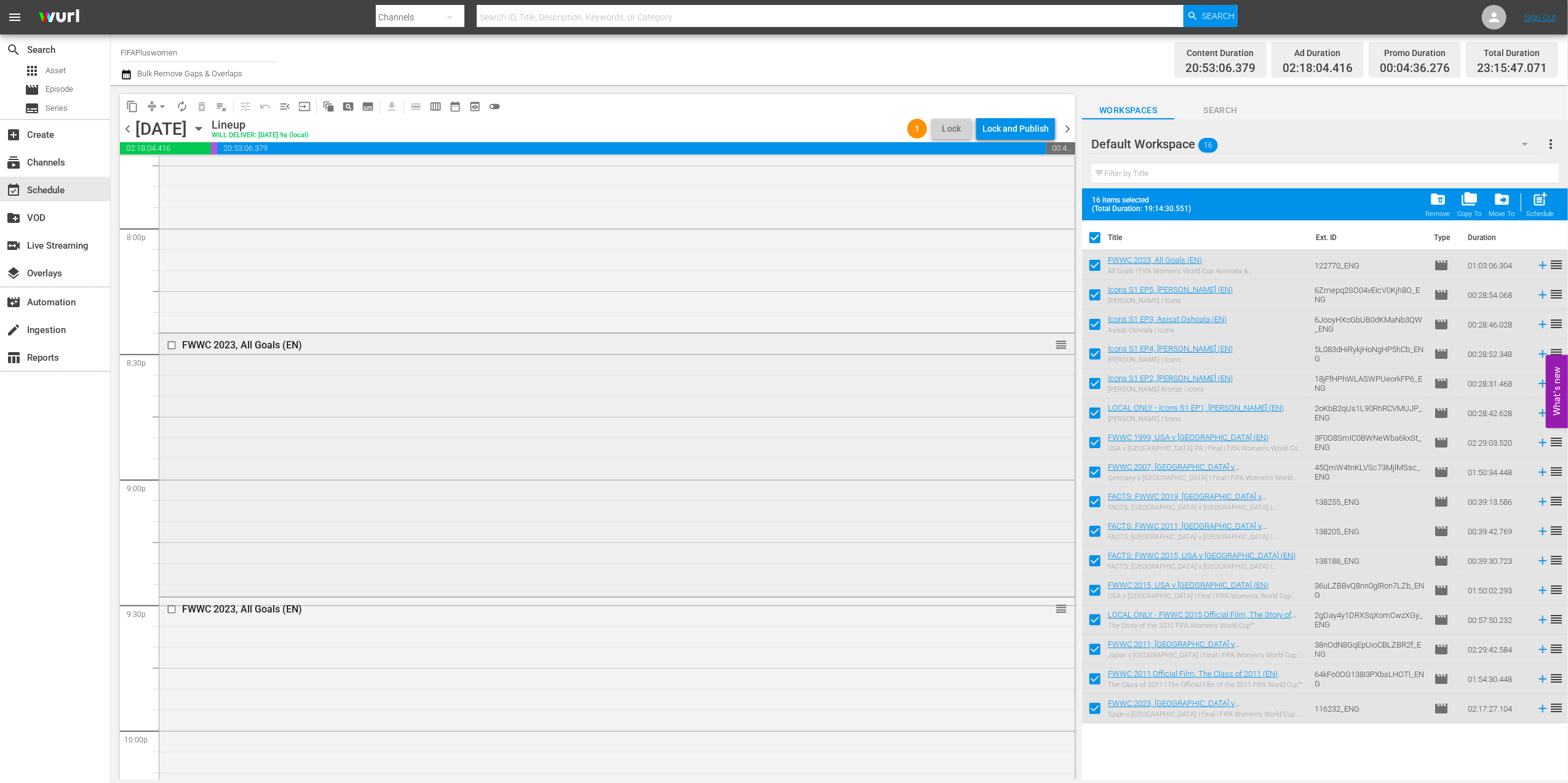
scroll to position [5513, 0]
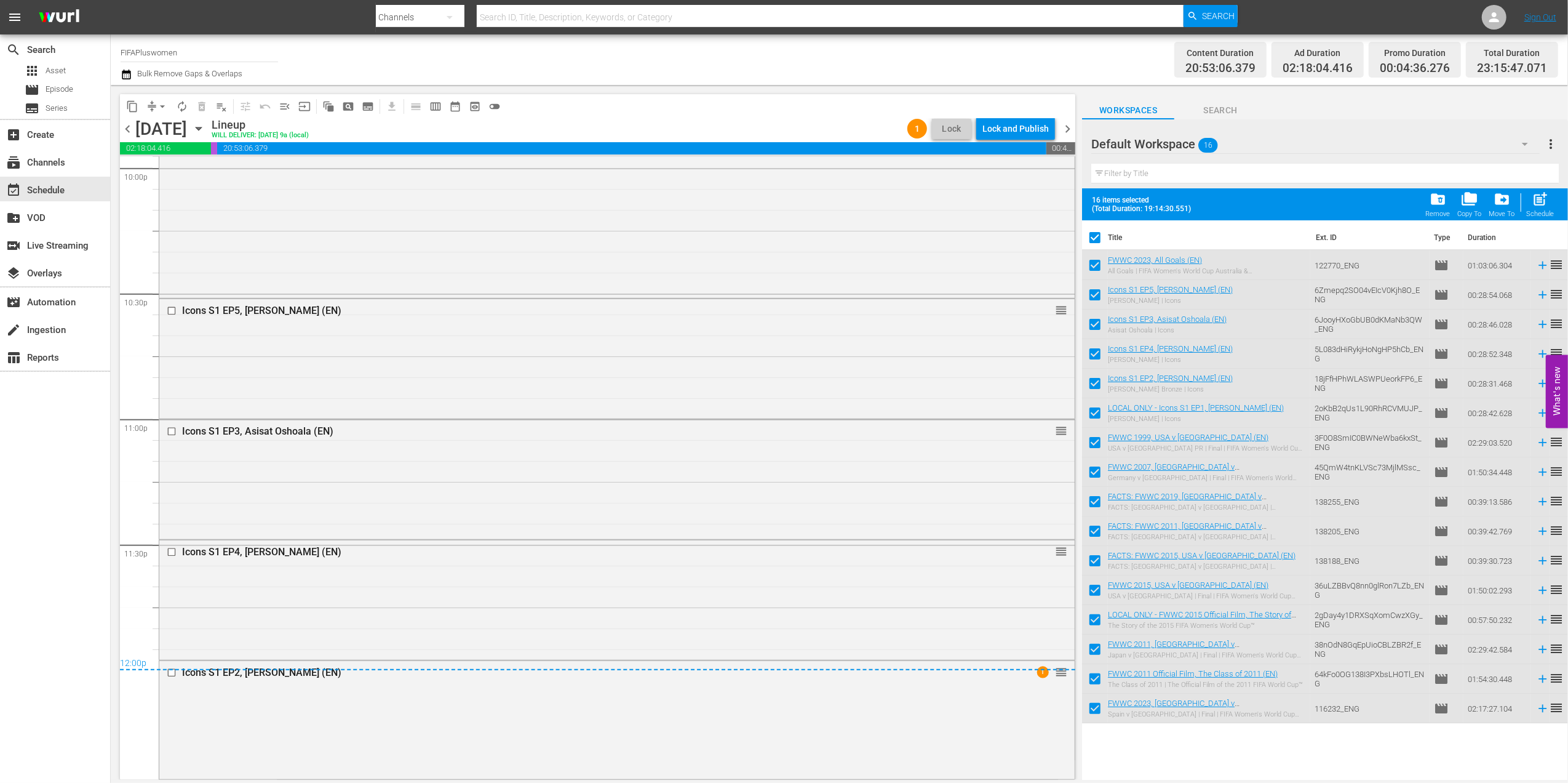
click at [1064, 121] on span "chevron_right" at bounding box center [1067, 129] width 15 height 15
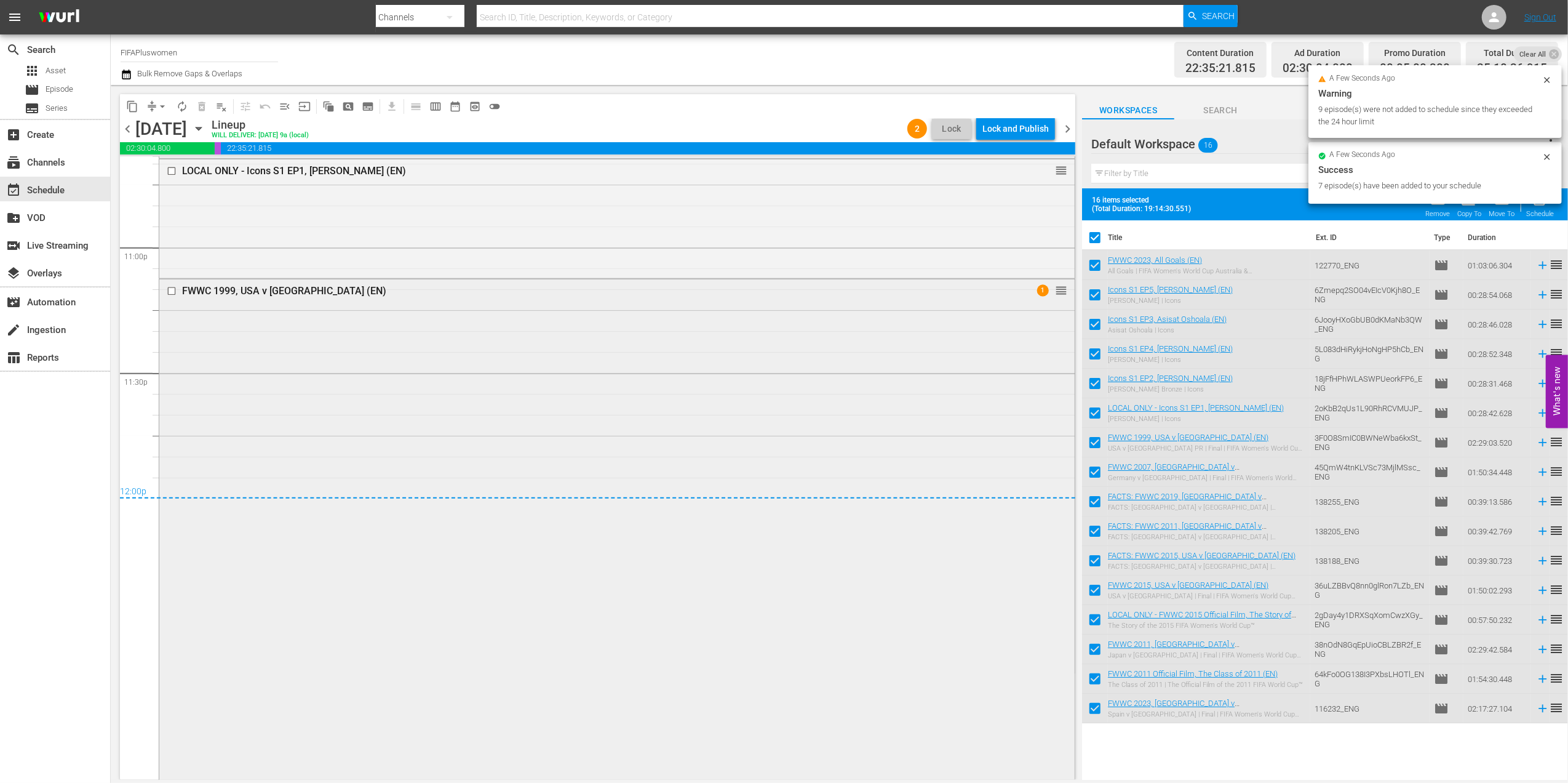
scroll to position [5808, 0]
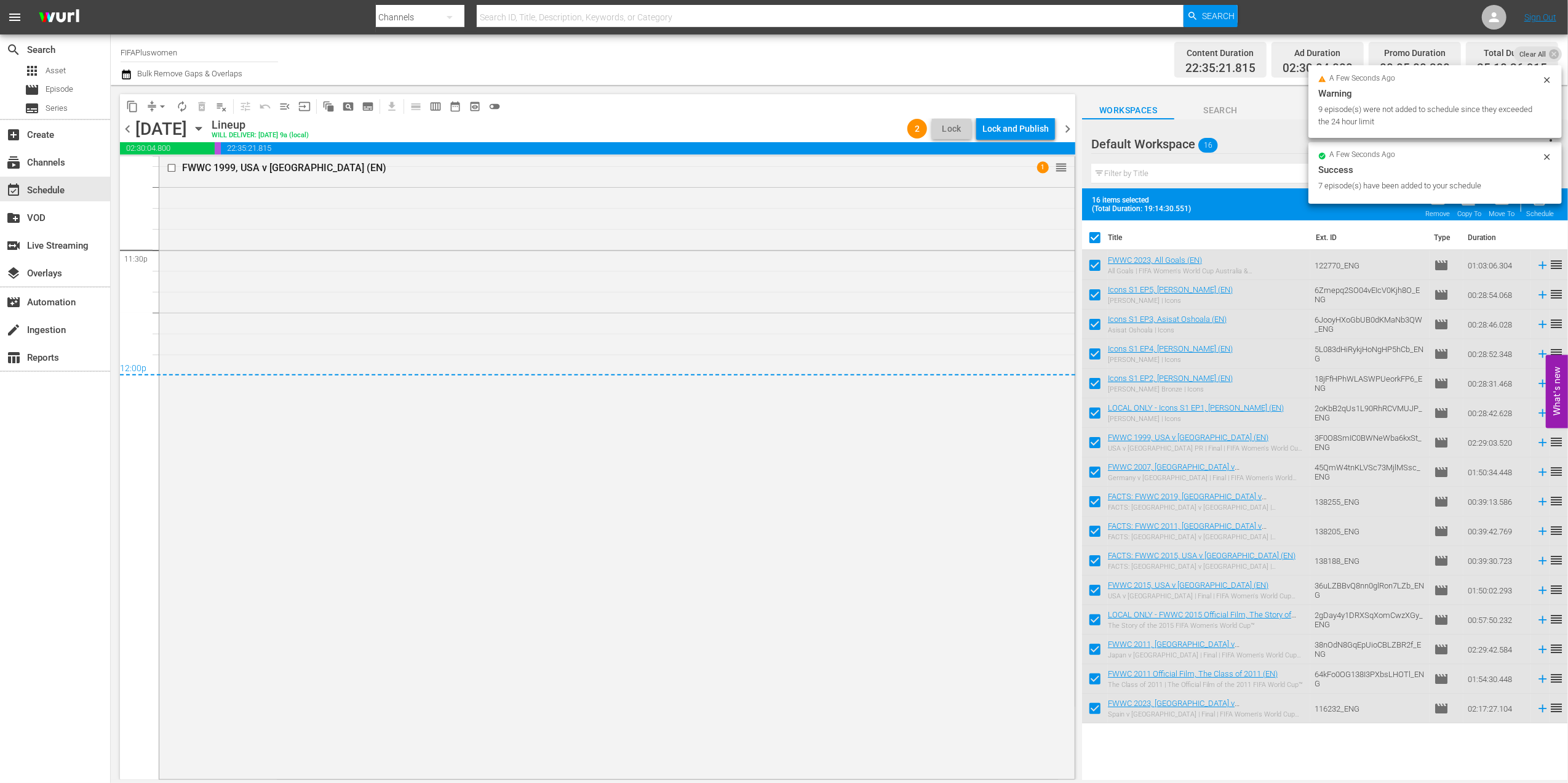
click at [1069, 125] on span "chevron_right" at bounding box center [1067, 129] width 15 height 15
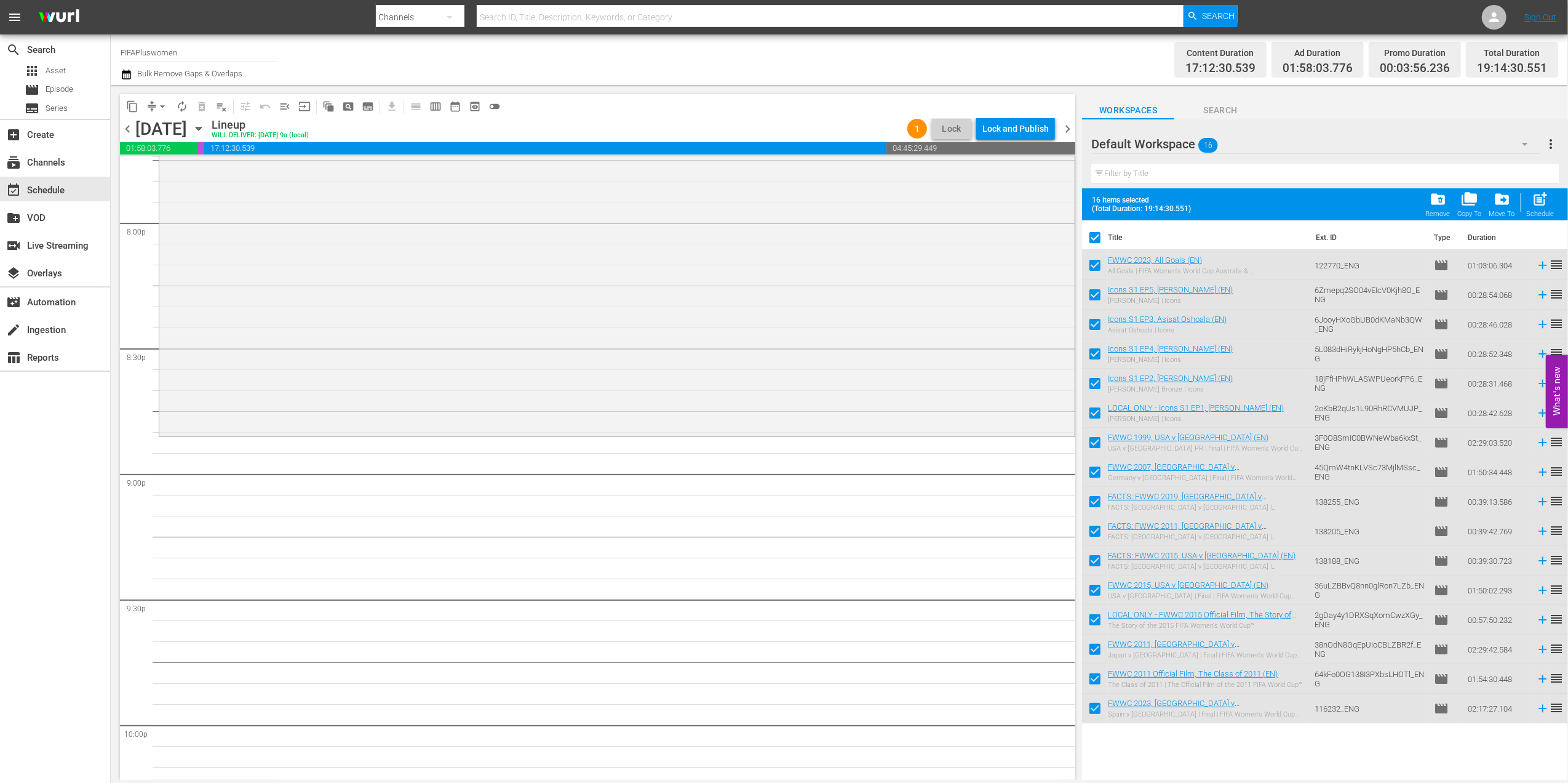
scroll to position [4957, 0]
